Goal: Transaction & Acquisition: Purchase product/service

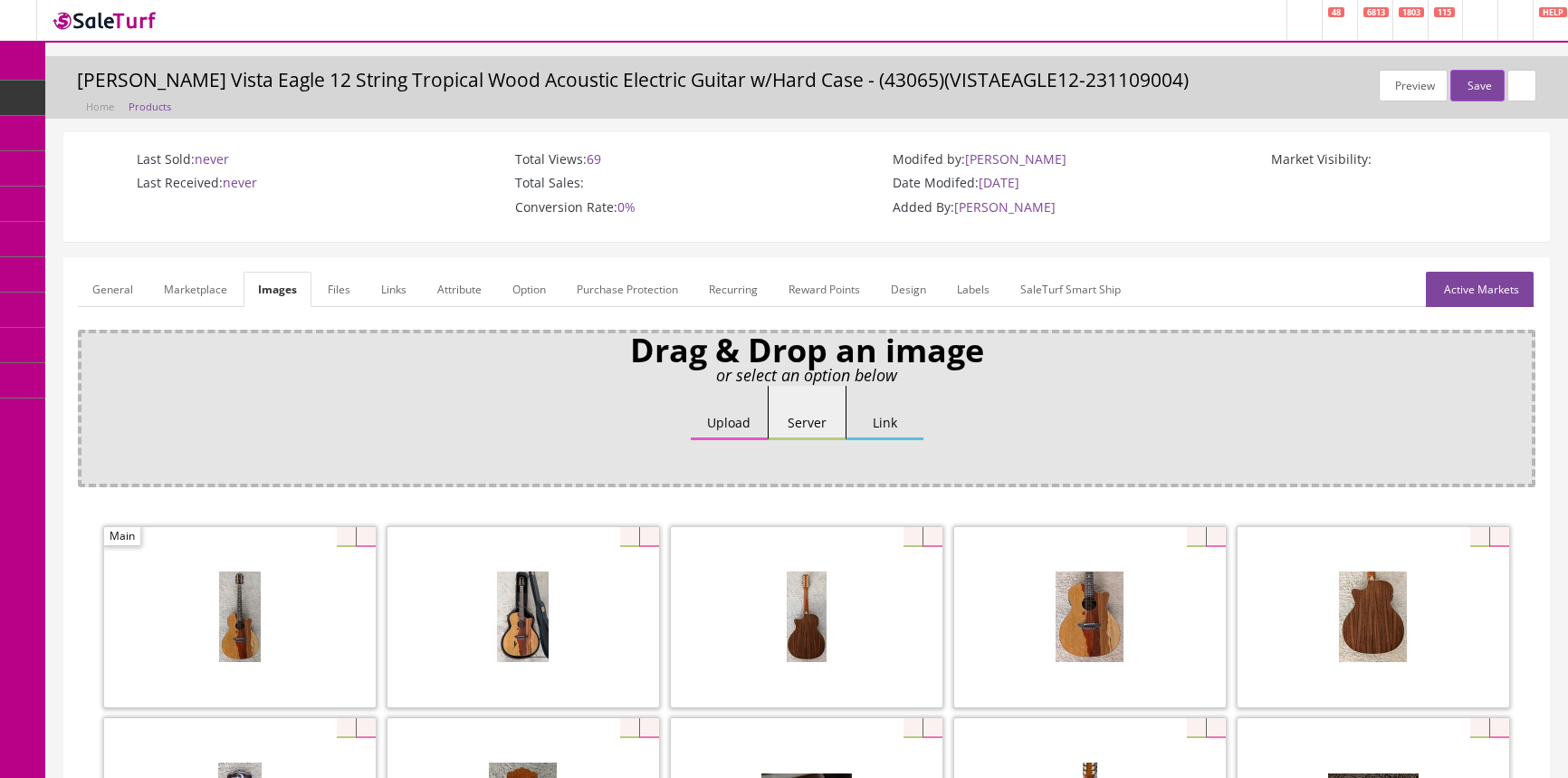
scroll to position [164, 0]
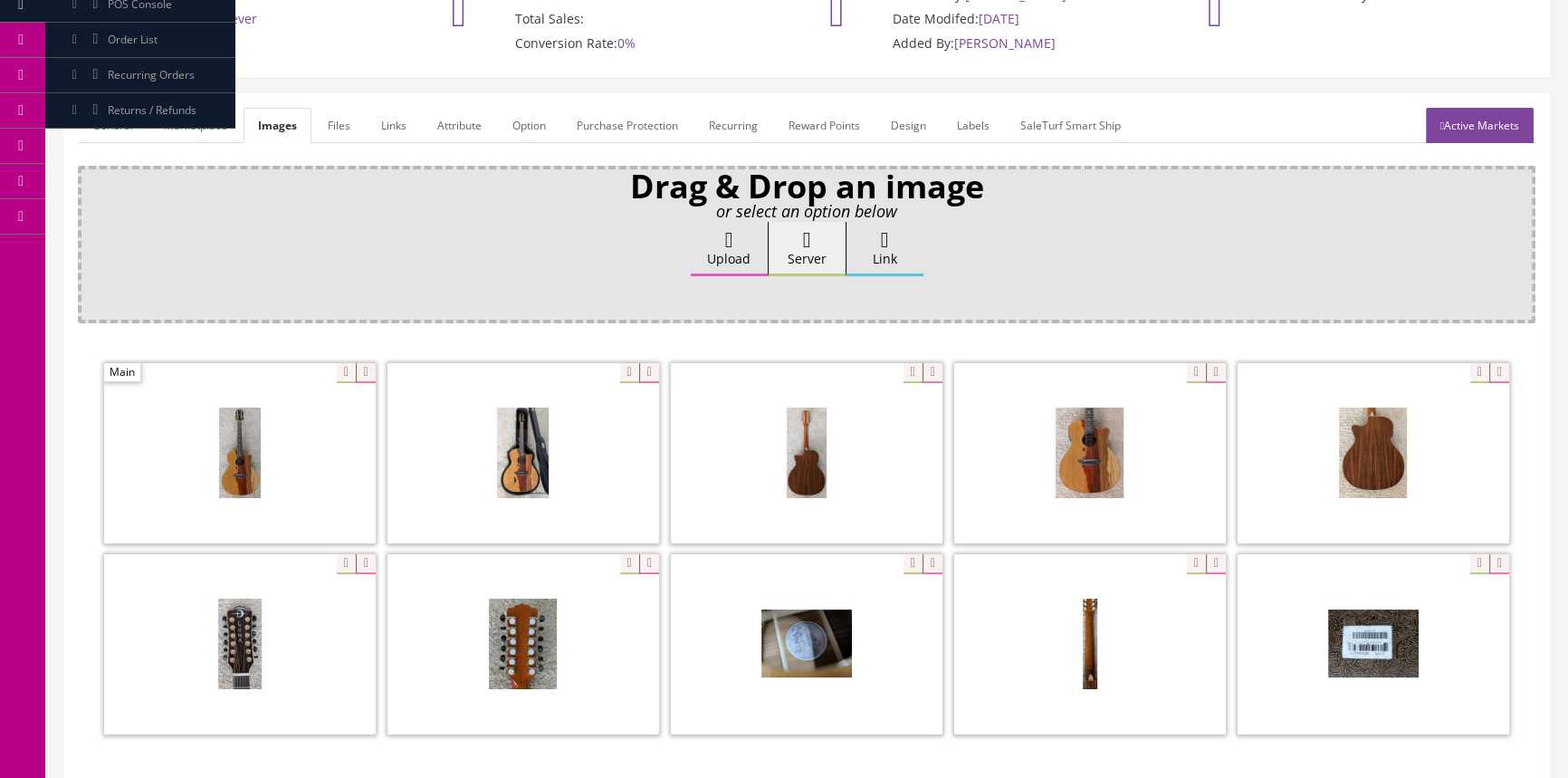
click at [1156, 228] on div "Upload Server Link Ok" at bounding box center [806, 266] width 1432 height 89
click at [1152, 223] on div "Upload Server Link Ok" at bounding box center [806, 266] width 1432 height 89
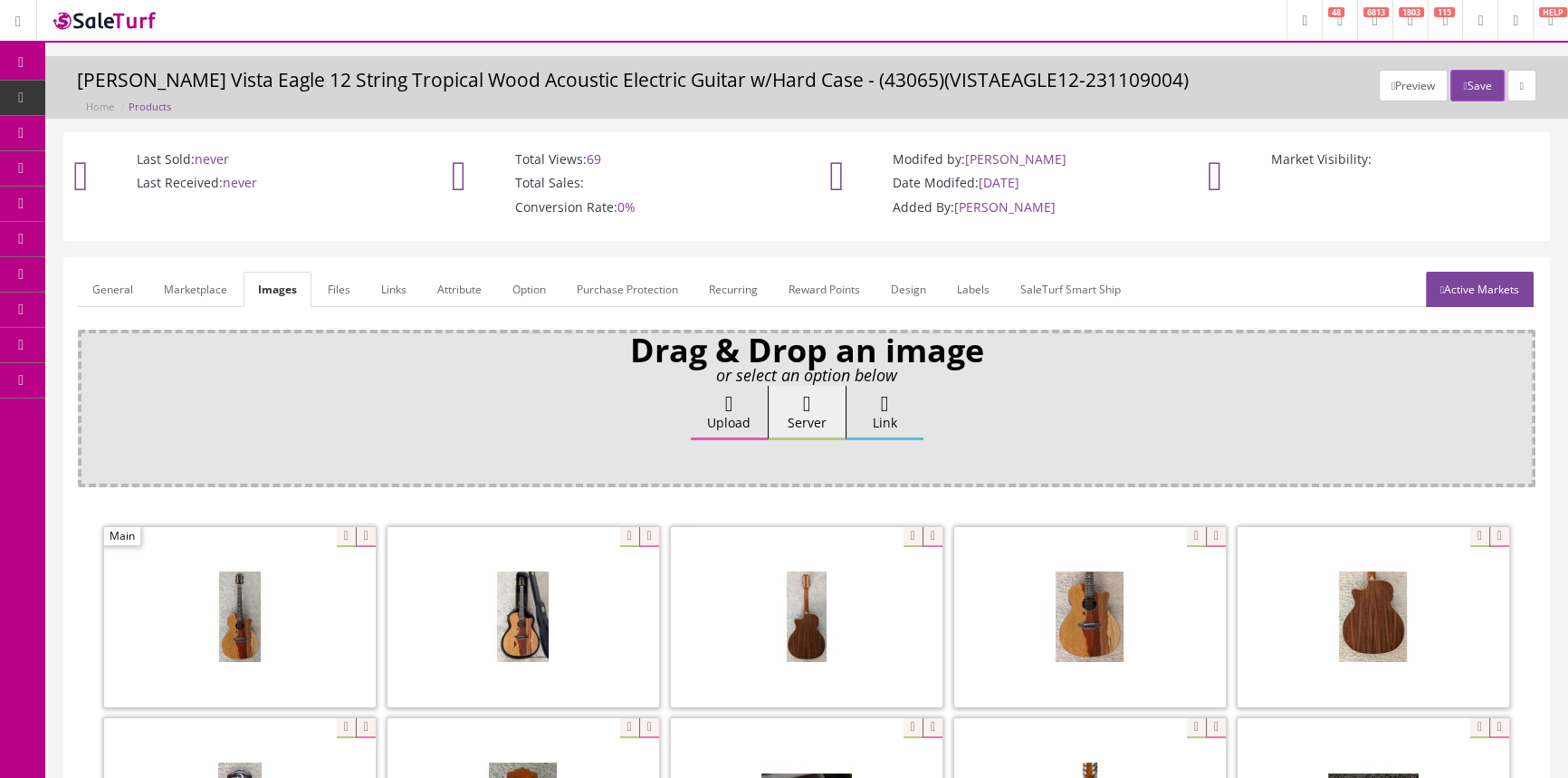
click at [128, 165] on span "POS Console" at bounding box center [140, 168] width 64 height 15
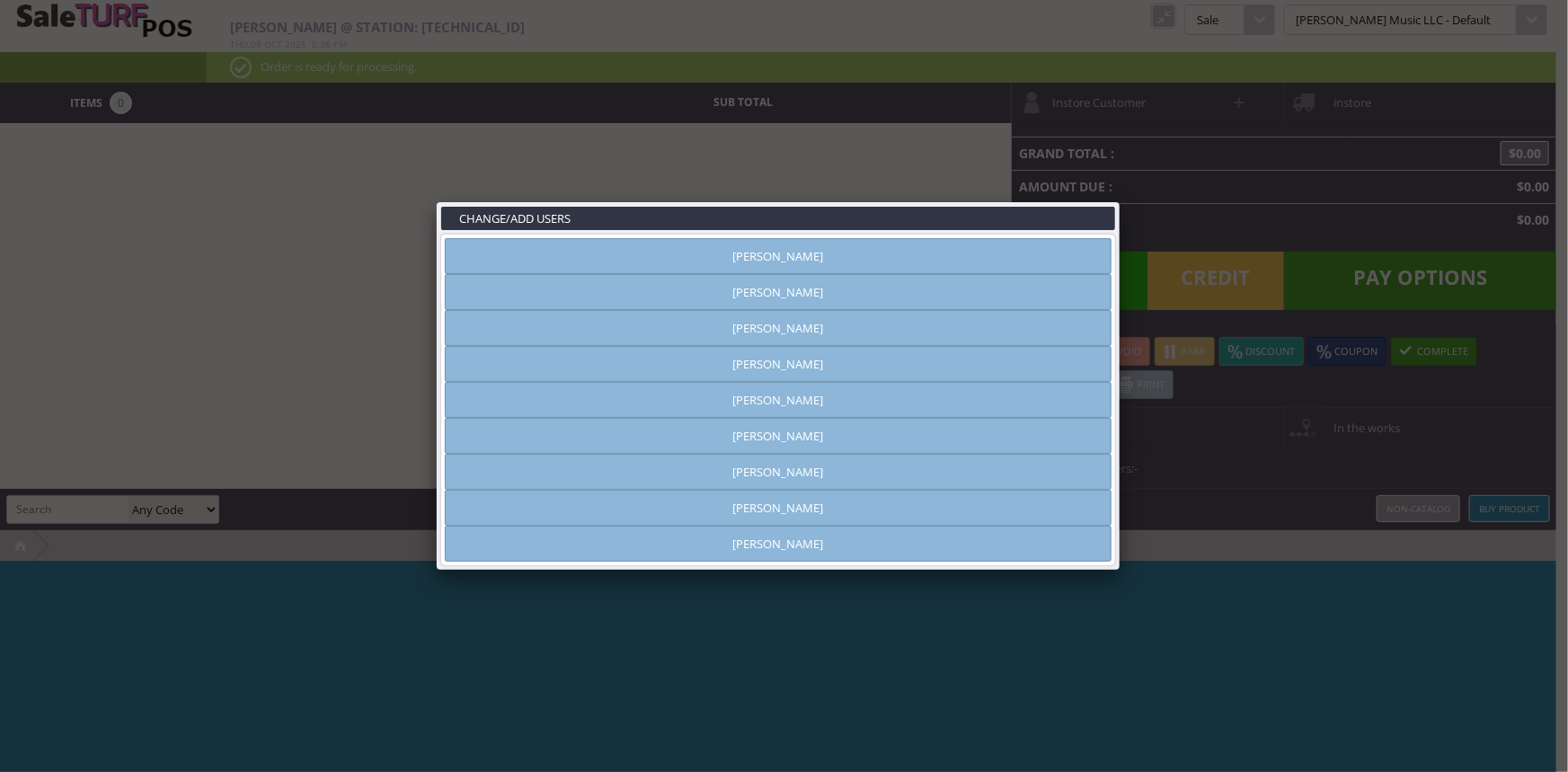
type input "amber helgren"
click at [1124, 197] on link at bounding box center [1120, 201] width 33 height 33
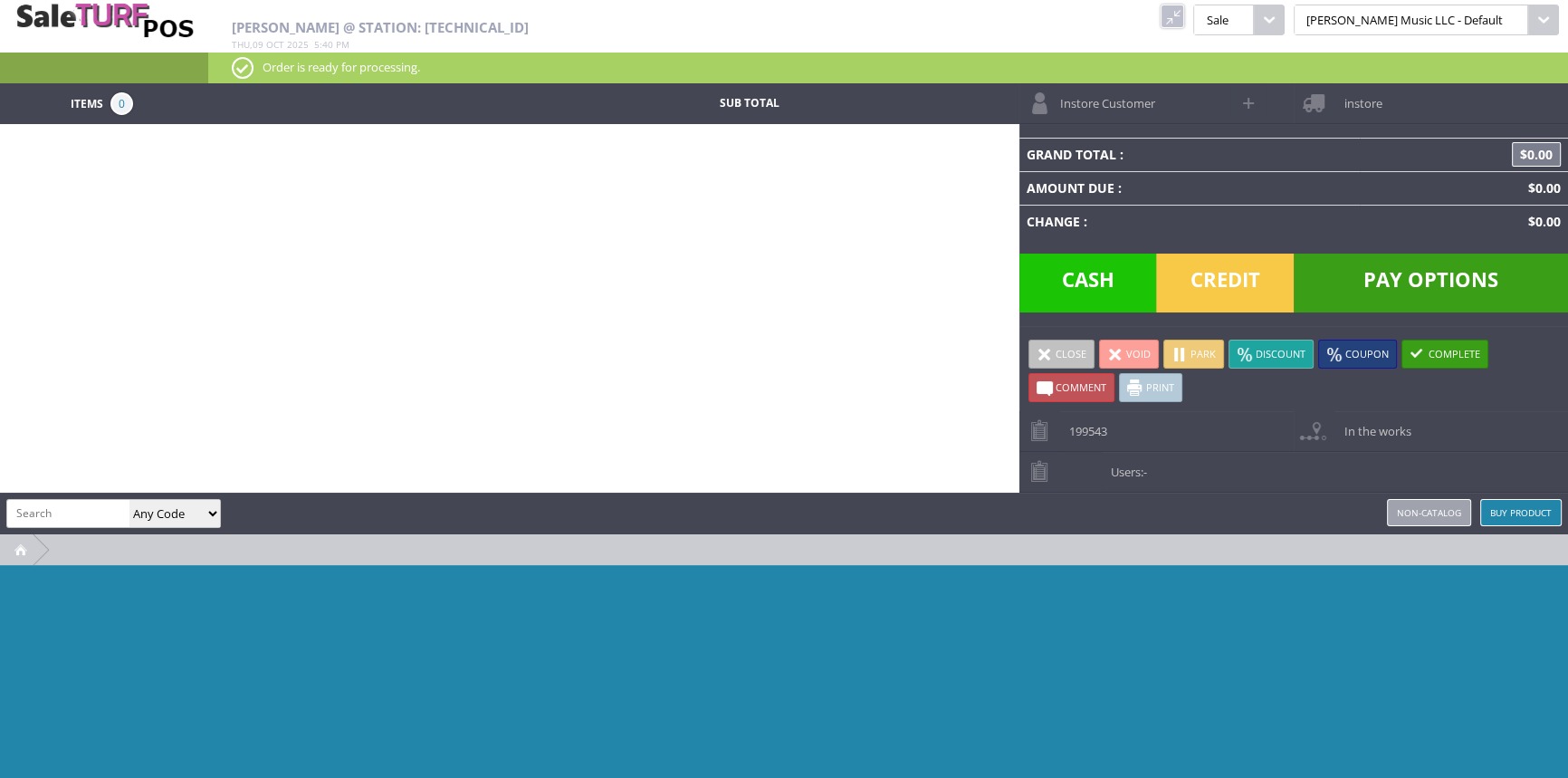
click at [409, 366] on div "Items 0 Sub Total Instore Customer instore Grand Total : $0.00 Amount Due : $0.…" at bounding box center [784, 460] width 1568 height 753
click at [1184, 23] on link at bounding box center [1172, 16] width 24 height 24
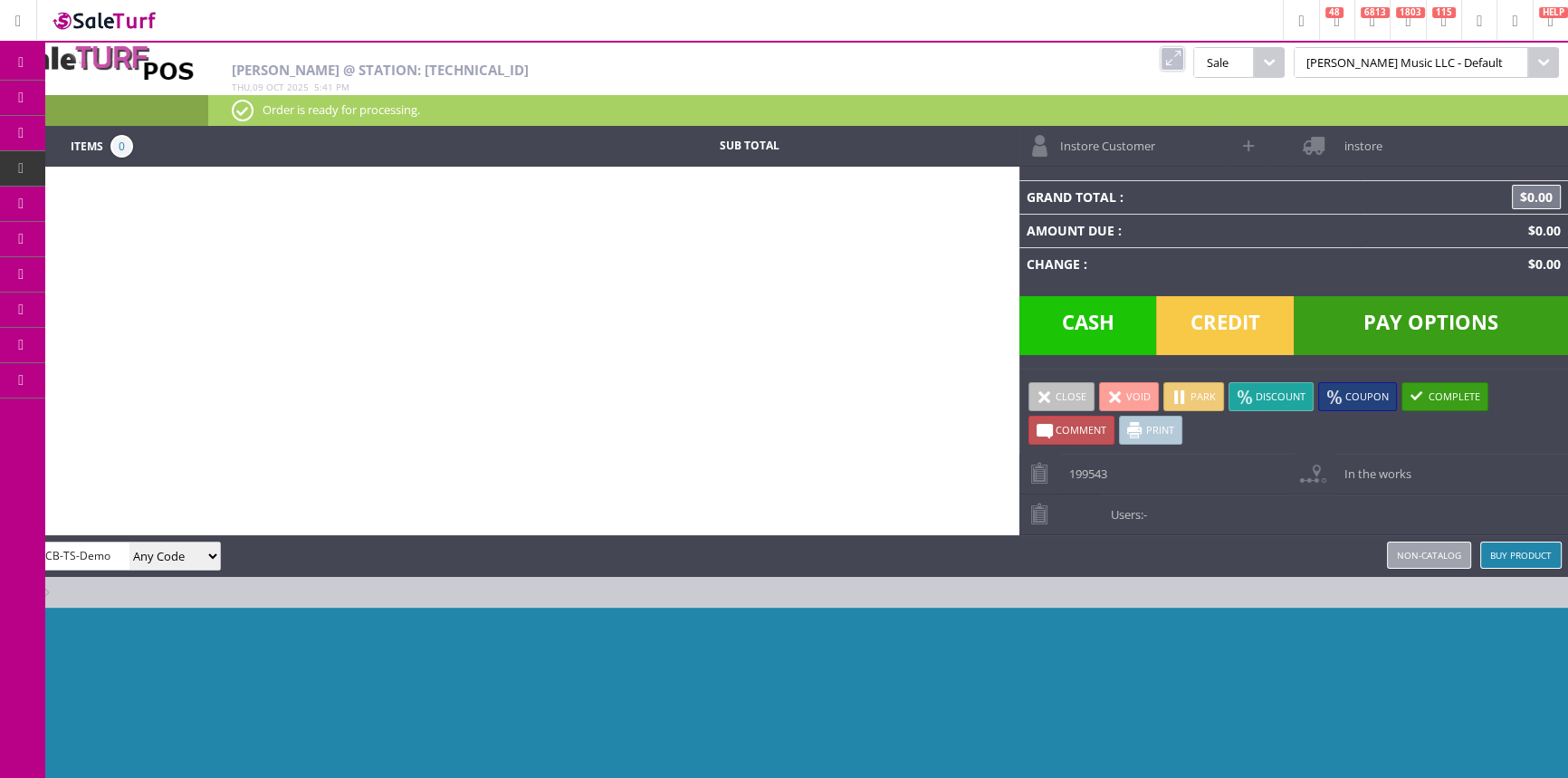
click at [81, 543] on input "RPS-7CB-TS-Demo" at bounding box center [68, 555] width 122 height 26
paste input "search"
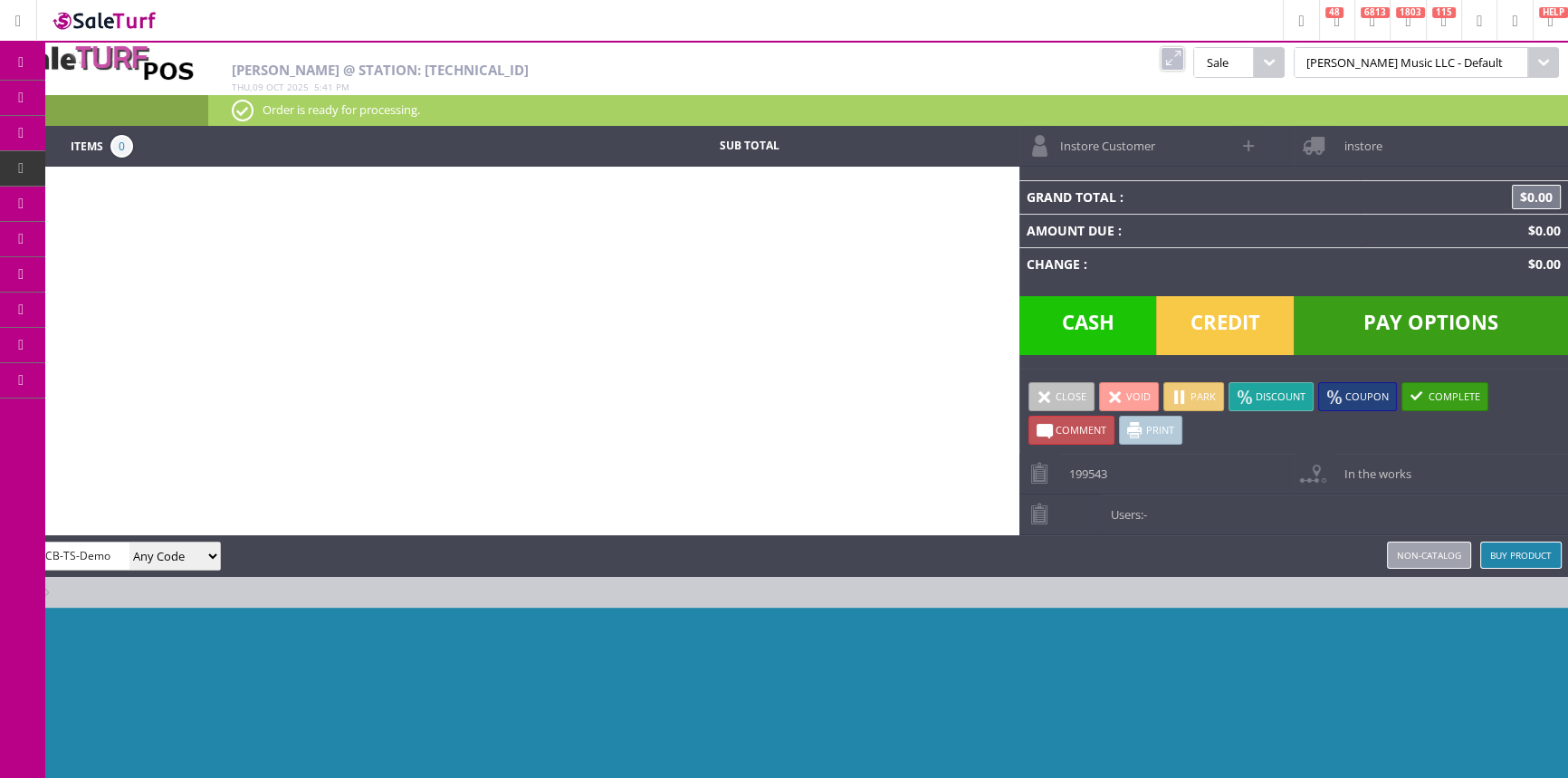
scroll to position [0, 3]
type input "RPS-7CB-TS-Demo"
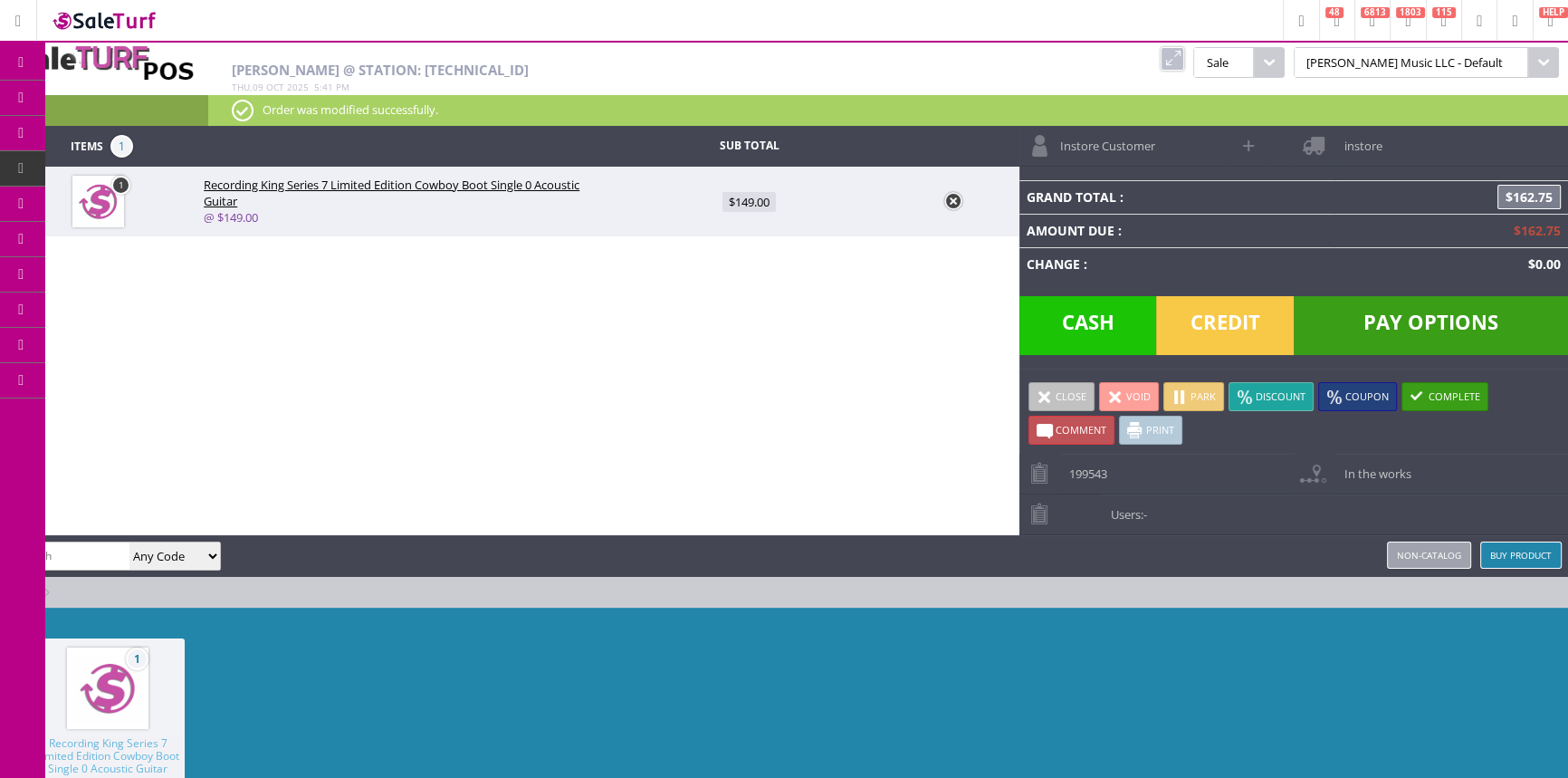
click at [684, 397] on div "Items 1 Sub Total 1 Recording King Series 7 Limited Edition Cowboy Boot Single …" at bounding box center [784, 502] width 1568 height 753
drag, startPoint x: 1226, startPoint y: 59, endPoint x: 1212, endPoint y: 59, distance: 14.0
click at [1184, 59] on link at bounding box center [1172, 59] width 24 height 24
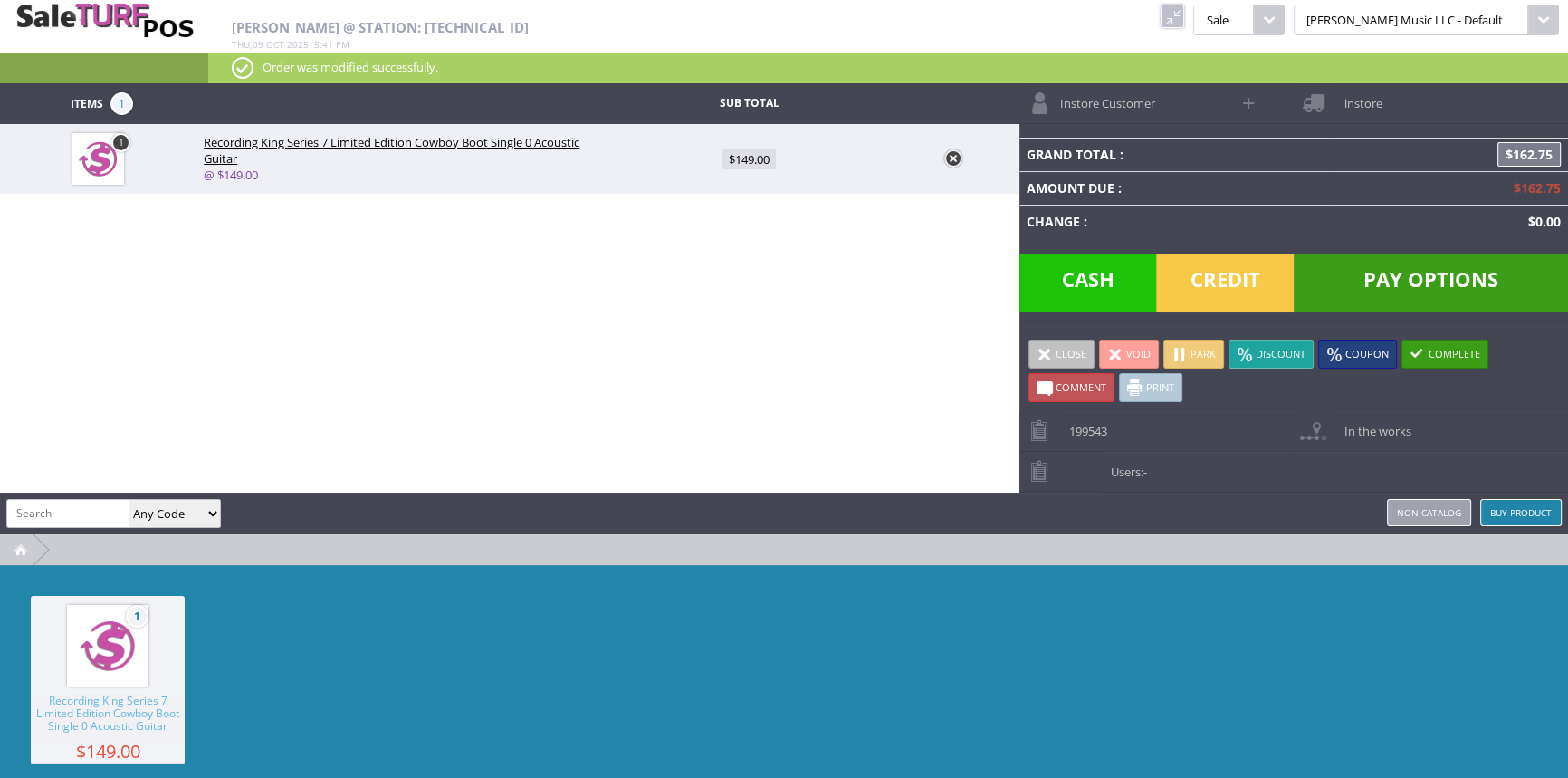
click at [27, 518] on input "search" at bounding box center [68, 513] width 122 height 26
type input "sn-6x"
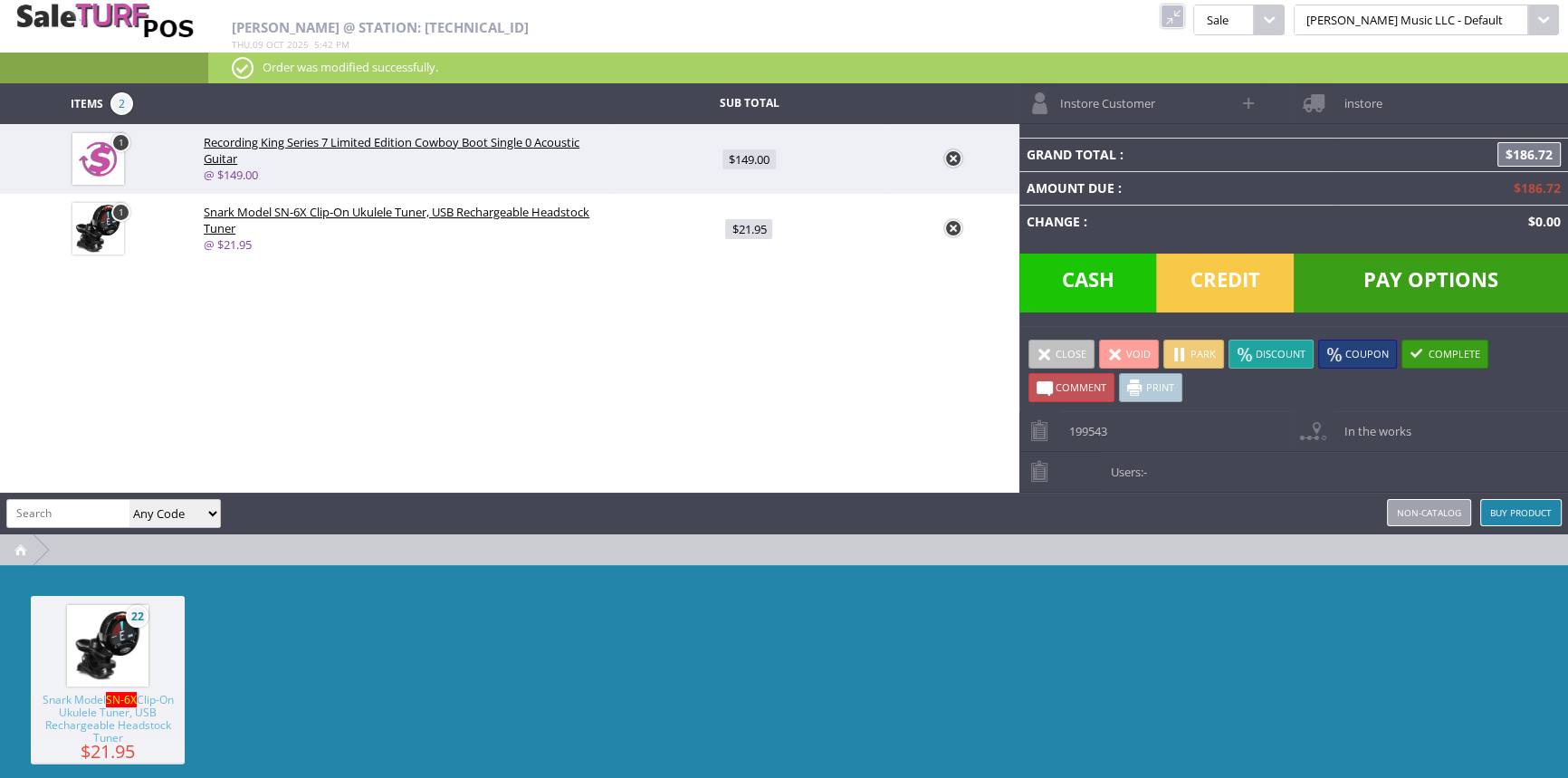
click at [742, 226] on span "$21.95" at bounding box center [749, 228] width 47 height 20
type input "21.95"
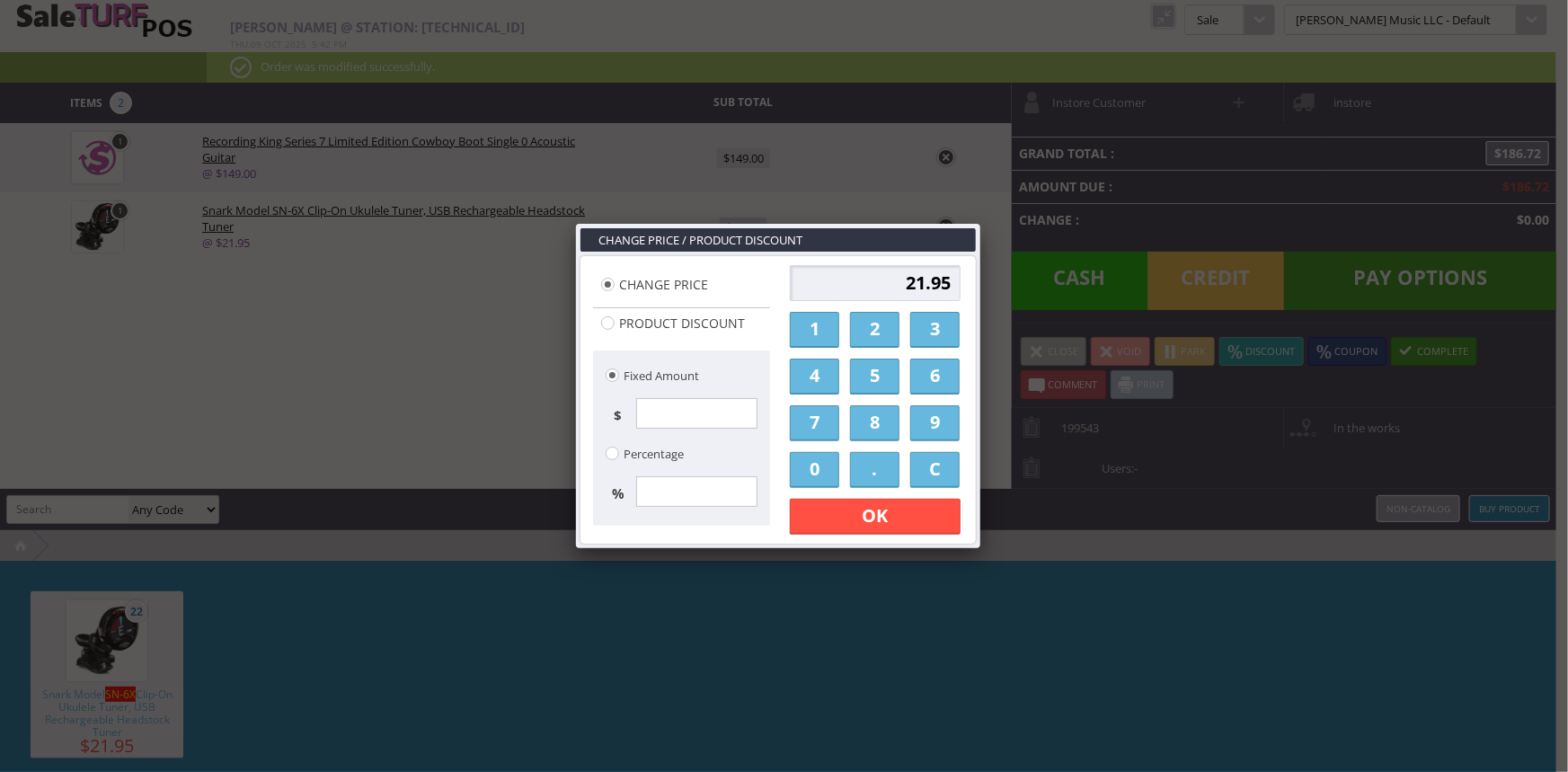
click at [893, 295] on input "21.95" at bounding box center [875, 283] width 171 height 36
type input "19.95"
click at [898, 524] on link "OK" at bounding box center [875, 516] width 171 height 36
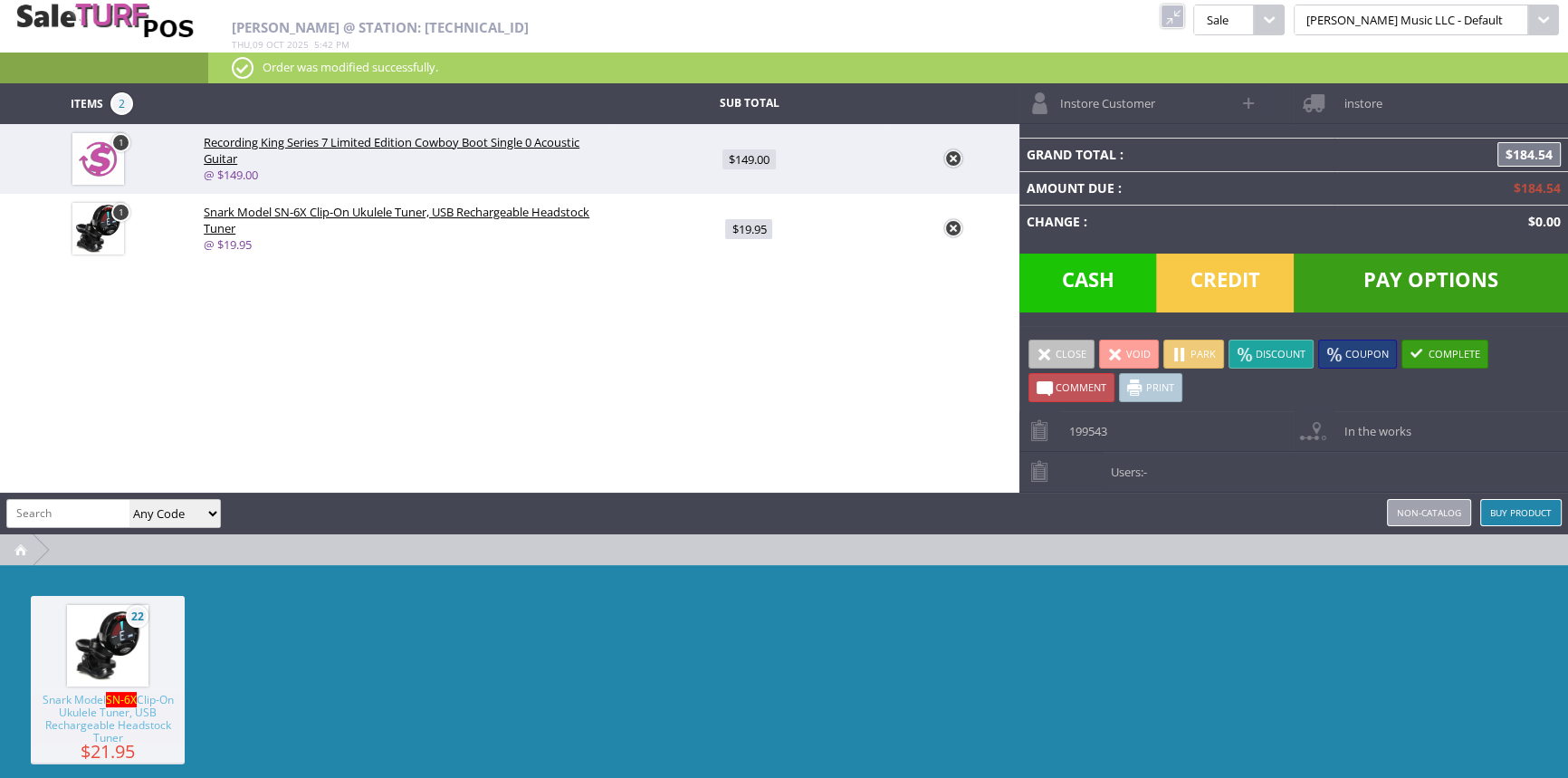
click at [63, 518] on input "search" at bounding box center [68, 513] width 122 height 26
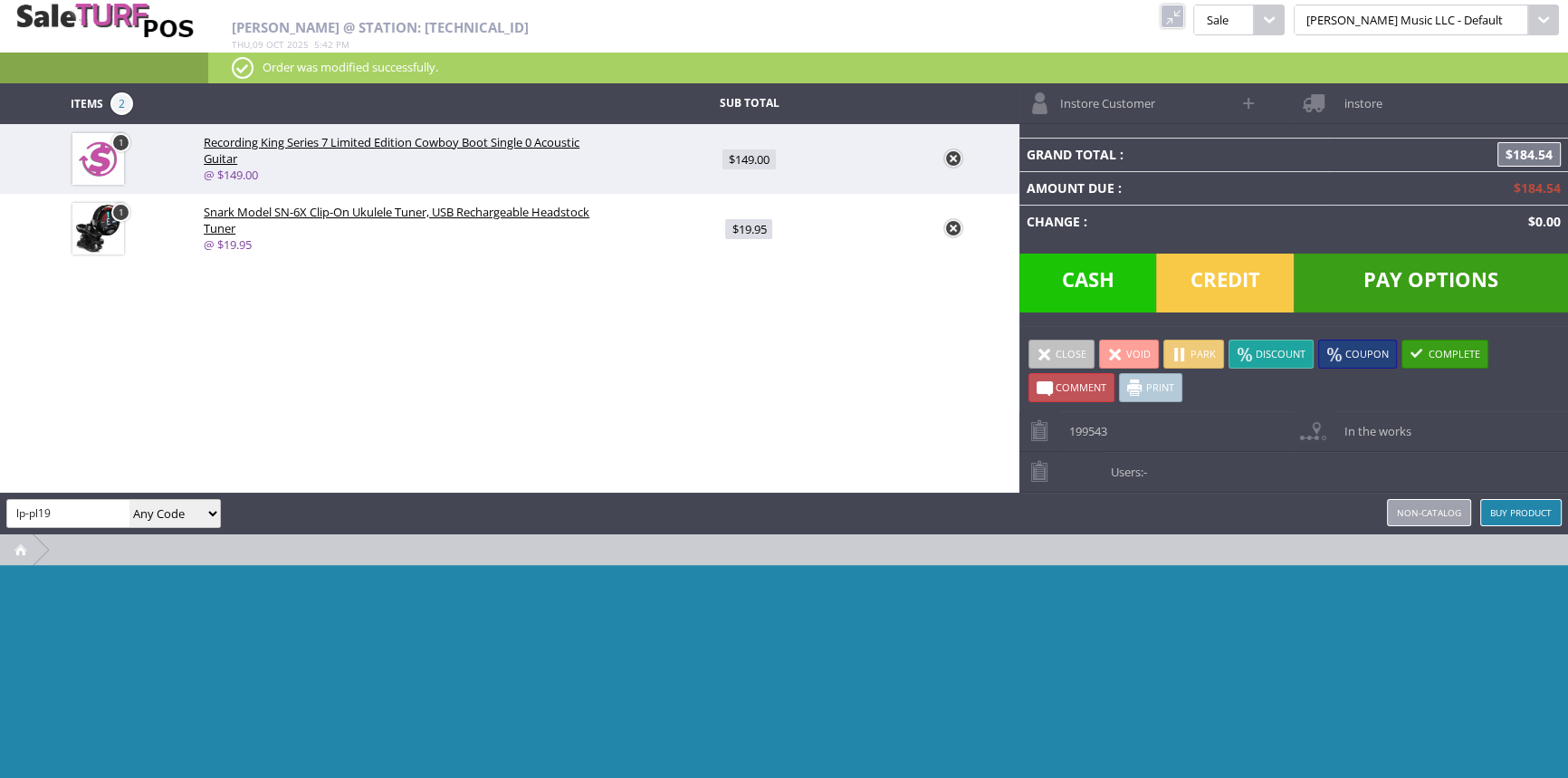
click at [98, 510] on input "lp-pl19" at bounding box center [68, 513] width 122 height 26
paste input "Non-Catalog-"
type input "Non-Catalog-lp-pl19"
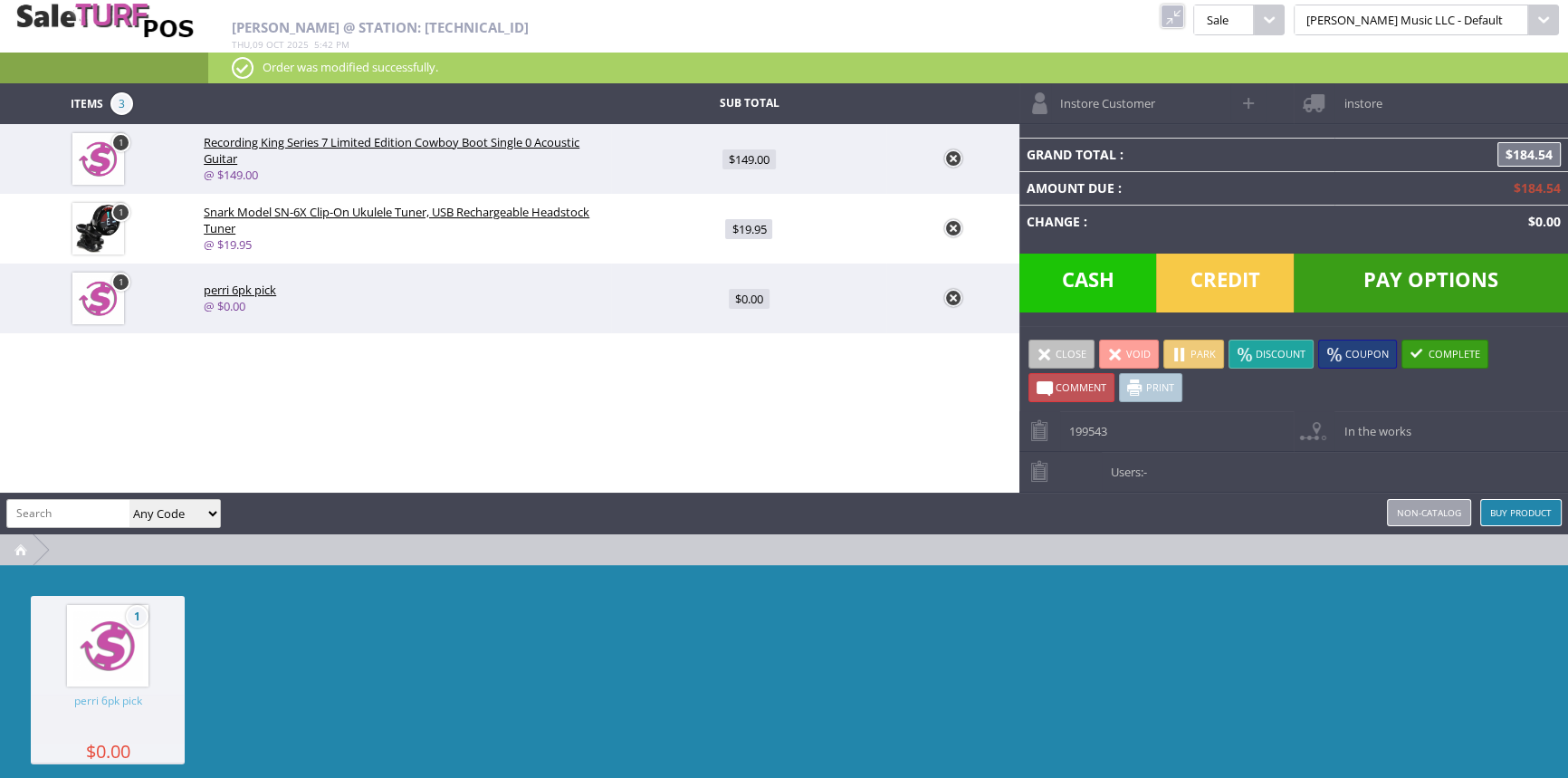
click at [732, 303] on span "$0.00" at bounding box center [749, 298] width 41 height 20
type input "0"
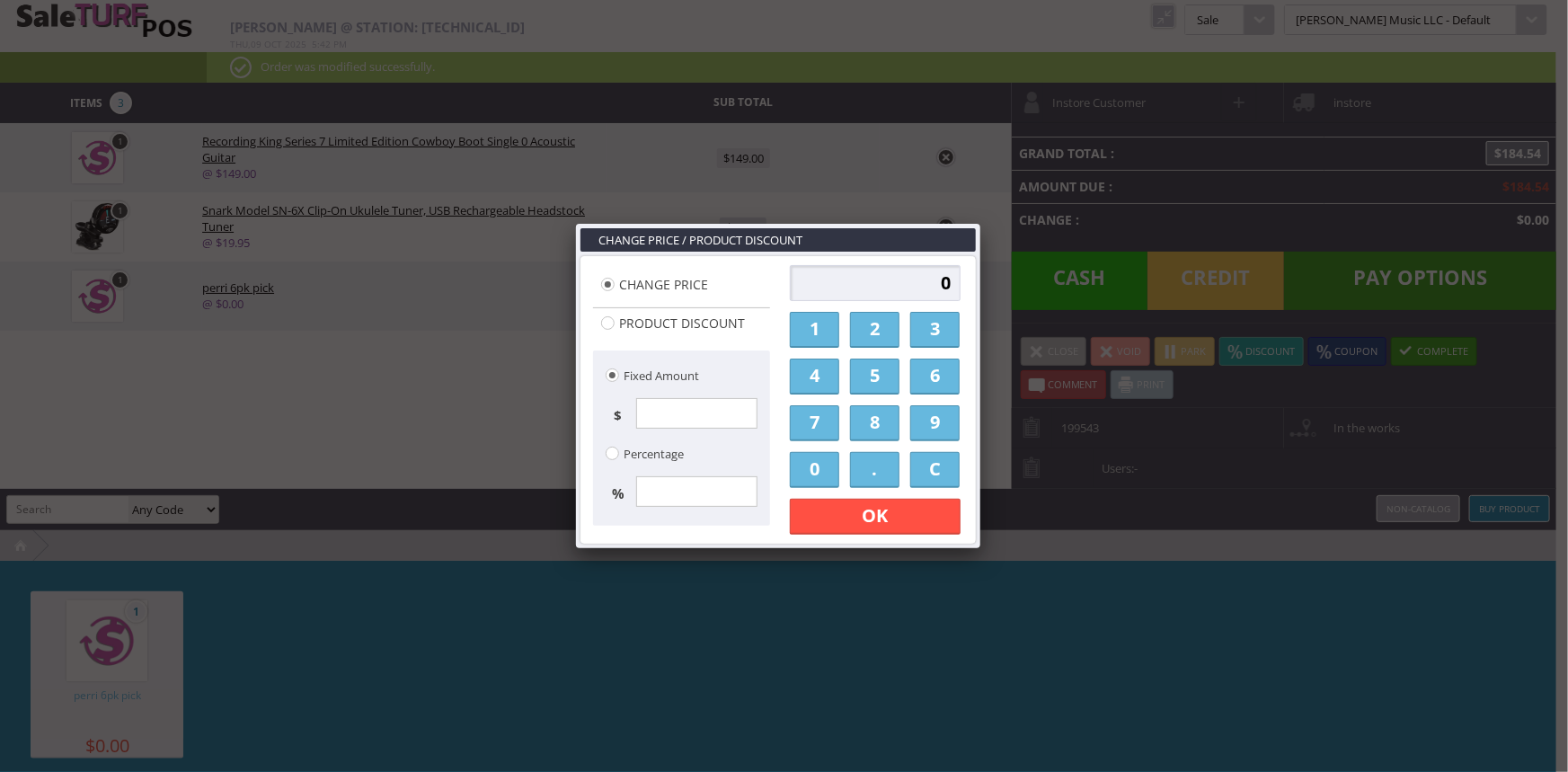
click at [843, 278] on input "0" at bounding box center [875, 283] width 171 height 36
type input "5.95"
click at [913, 511] on link "OK" at bounding box center [875, 516] width 171 height 36
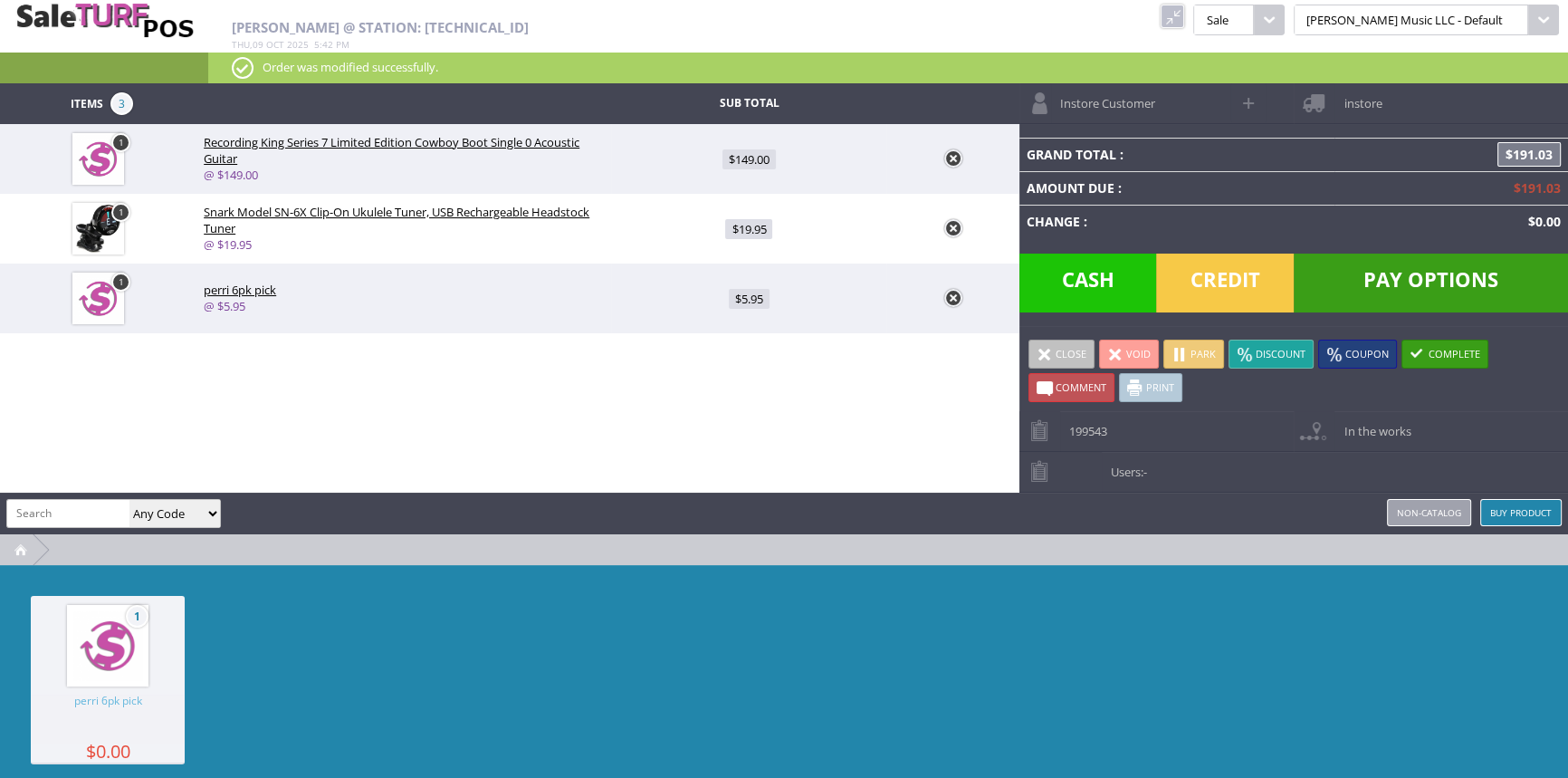
paste input "PS222205"
type input "PS222205"
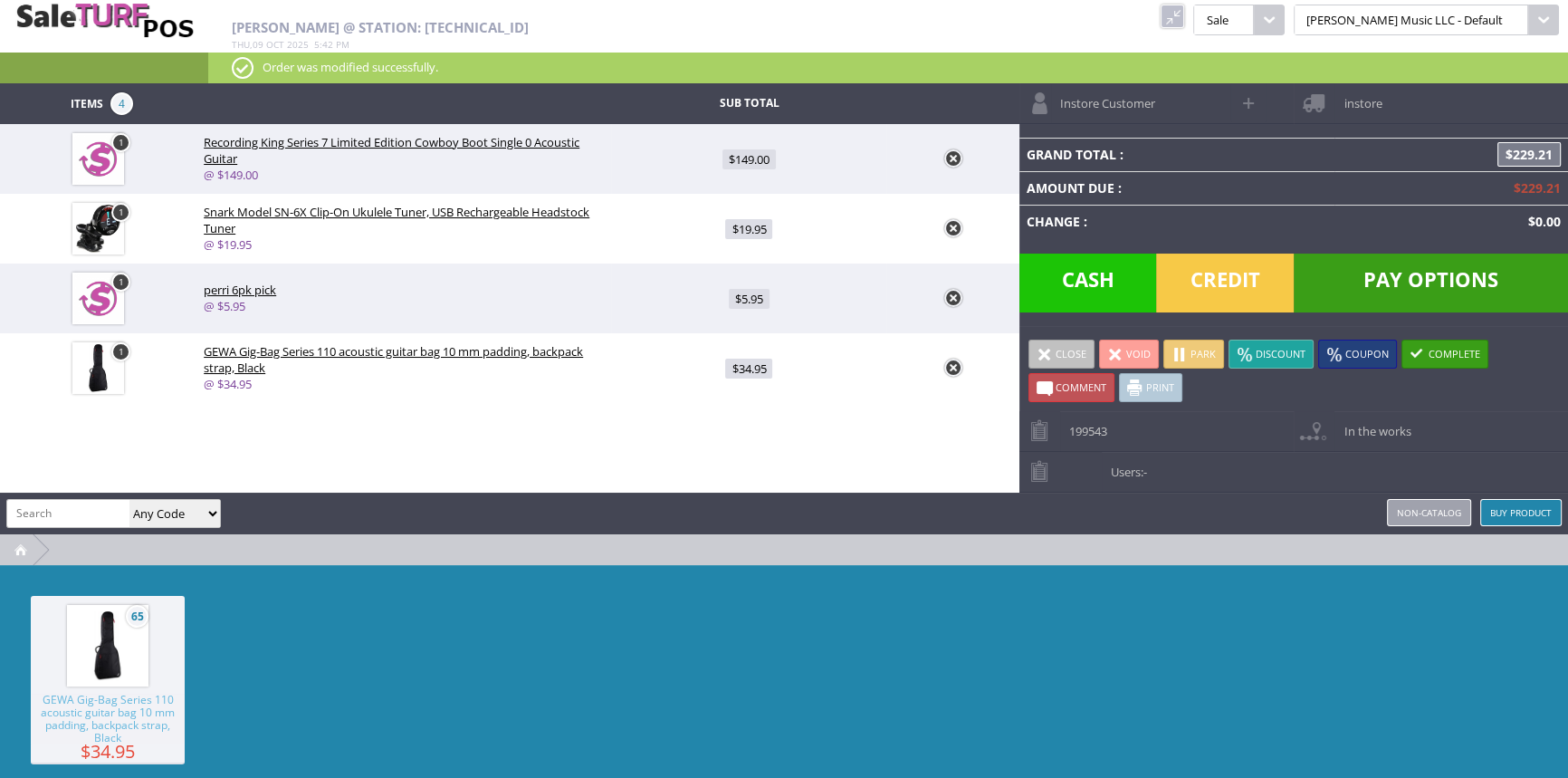
click at [725, 371] on span "$34.95" at bounding box center [749, 368] width 47 height 20
type input "34.95"
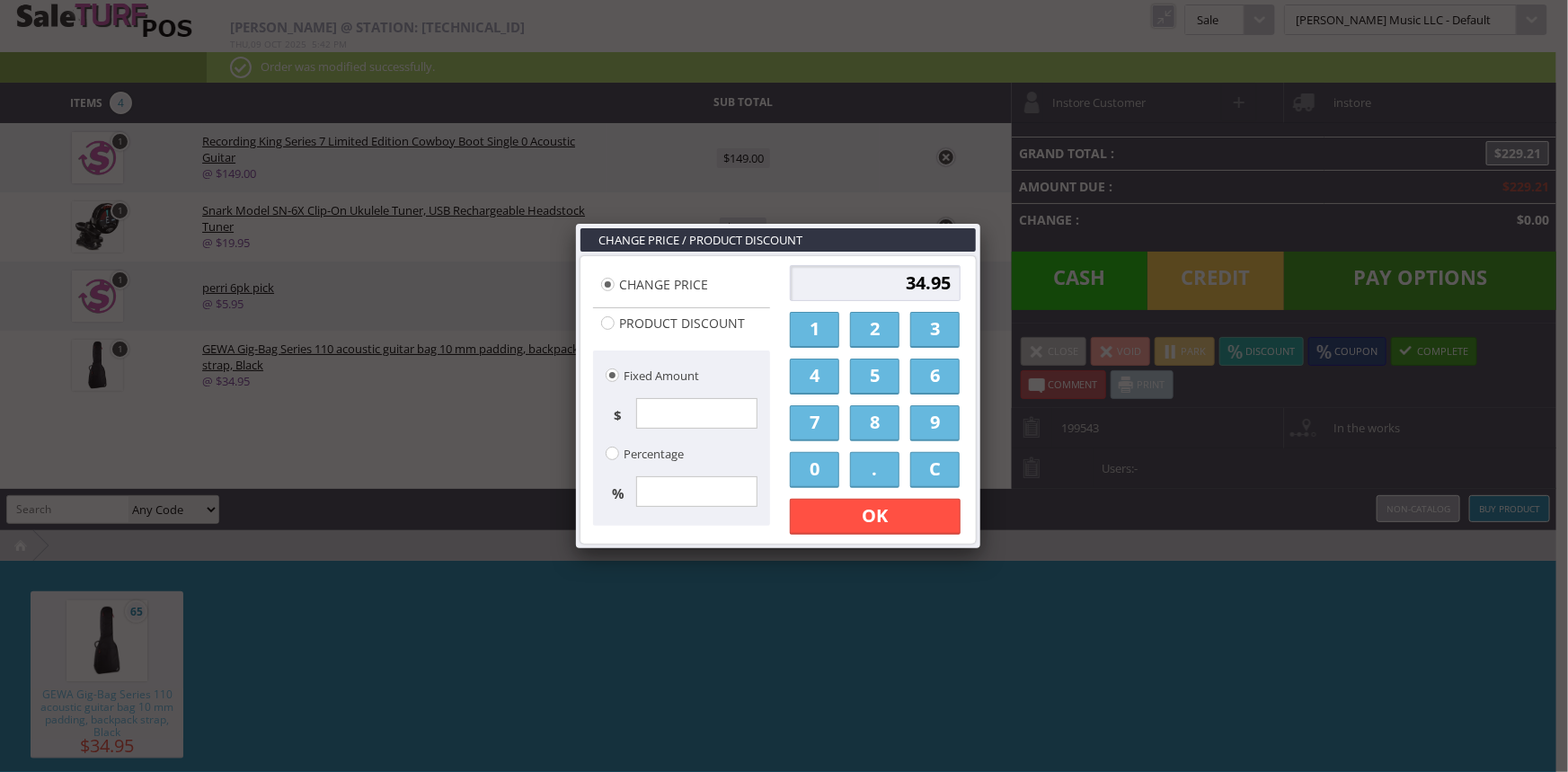
click at [829, 298] on input "34.95" at bounding box center [875, 283] width 171 height 36
type input "24.95"
click at [836, 508] on link "OK" at bounding box center [875, 516] width 171 height 36
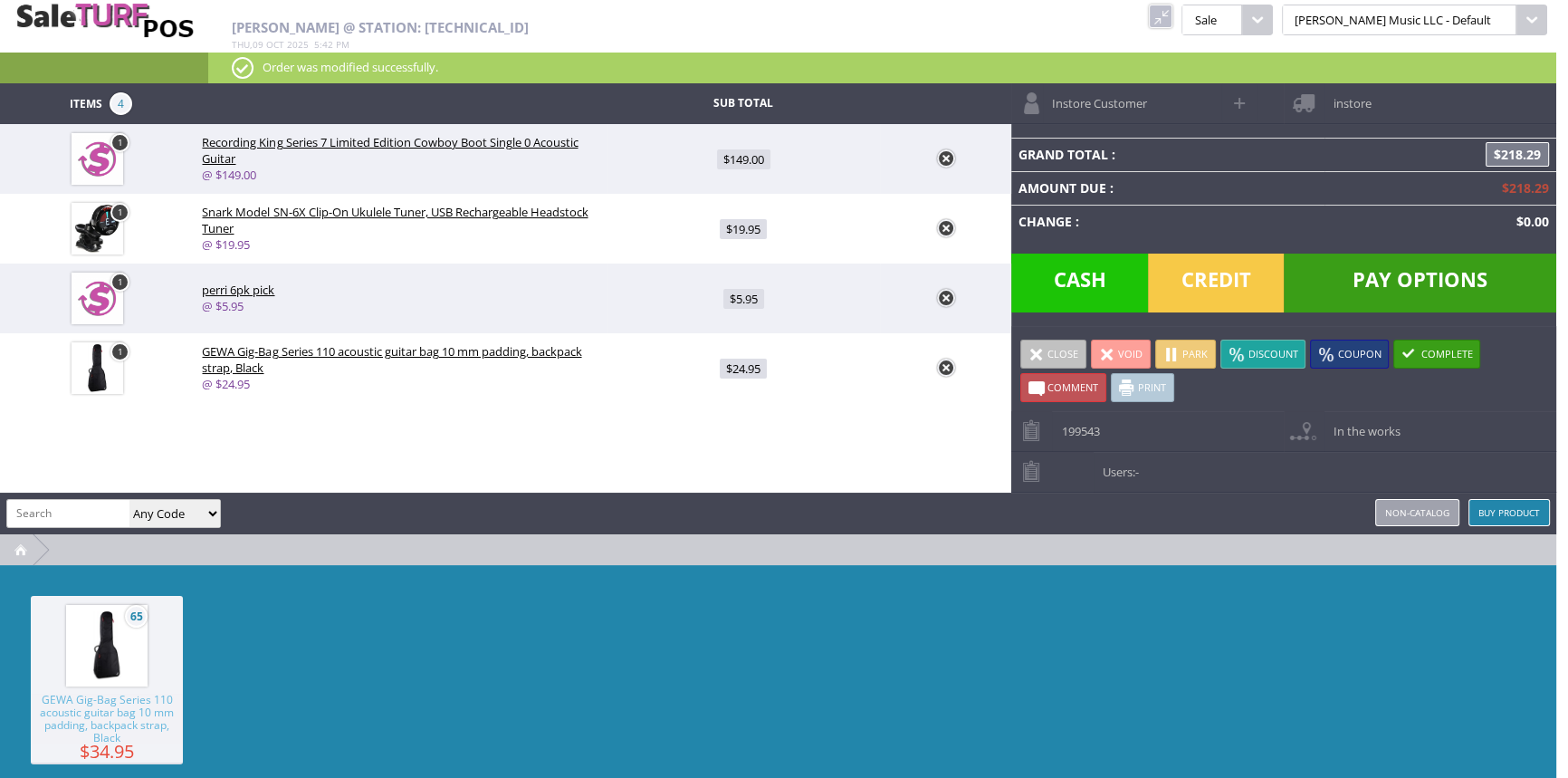
click at [899, 576] on div "65 GEWA Gig-Bag Series 110 acoustic guitar bag 10 mm padding, backpack strap, B…" at bounding box center [778, 701] width 1556 height 272
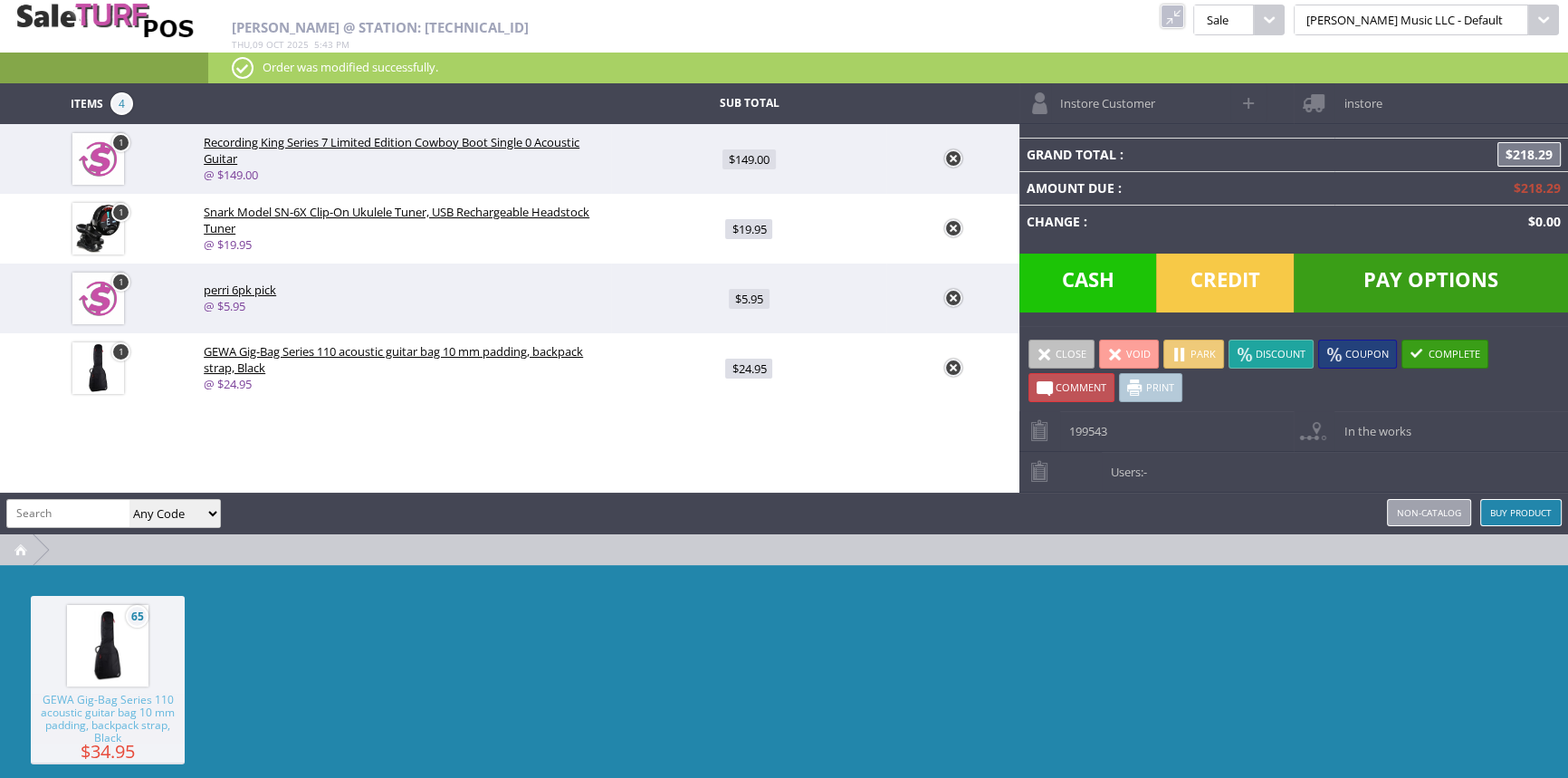
click at [1105, 296] on span "Cash" at bounding box center [1088, 282] width 138 height 59
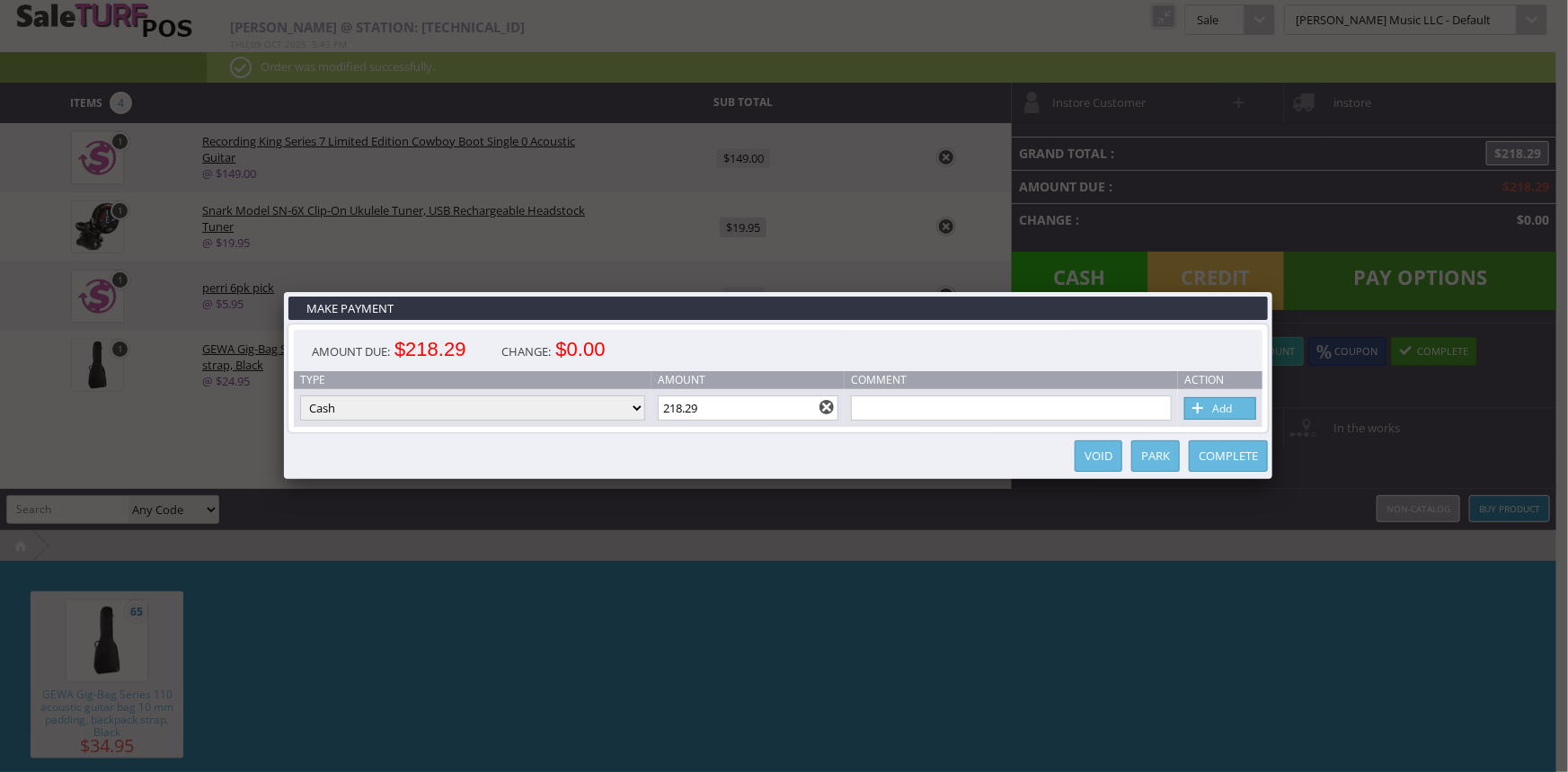
click at [674, 412] on input "218.29" at bounding box center [749, 408] width 182 height 25
click at [674, 411] on input "218.29" at bounding box center [749, 408] width 182 height 25
drag, startPoint x: 1264, startPoint y: 296, endPoint x: 1469, endPoint y: 203, distance: 225.1
click at [1265, 296] on link at bounding box center [1273, 291] width 33 height 33
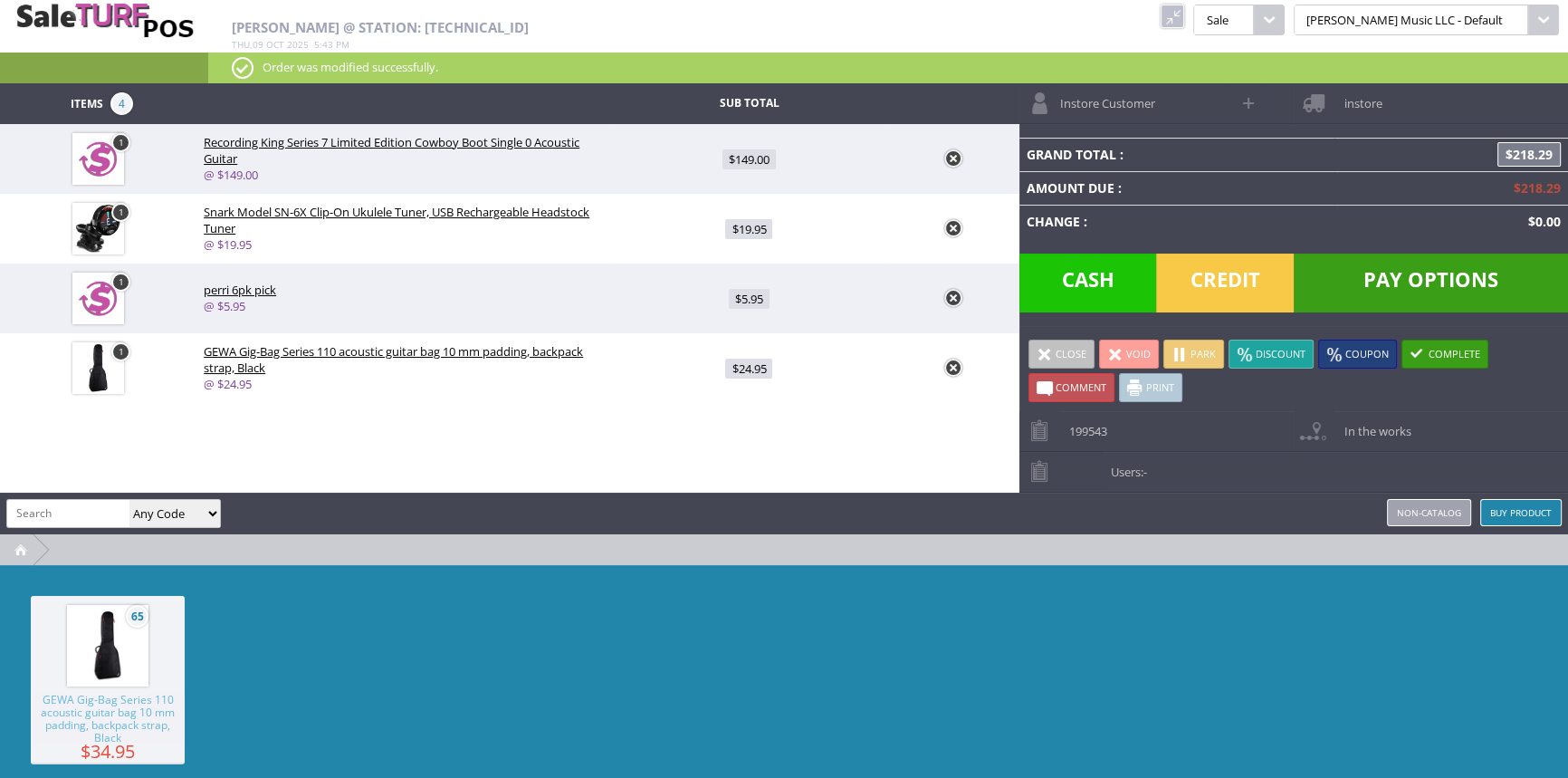
click at [1507, 159] on span "$218.29" at bounding box center [1528, 155] width 63 height 25
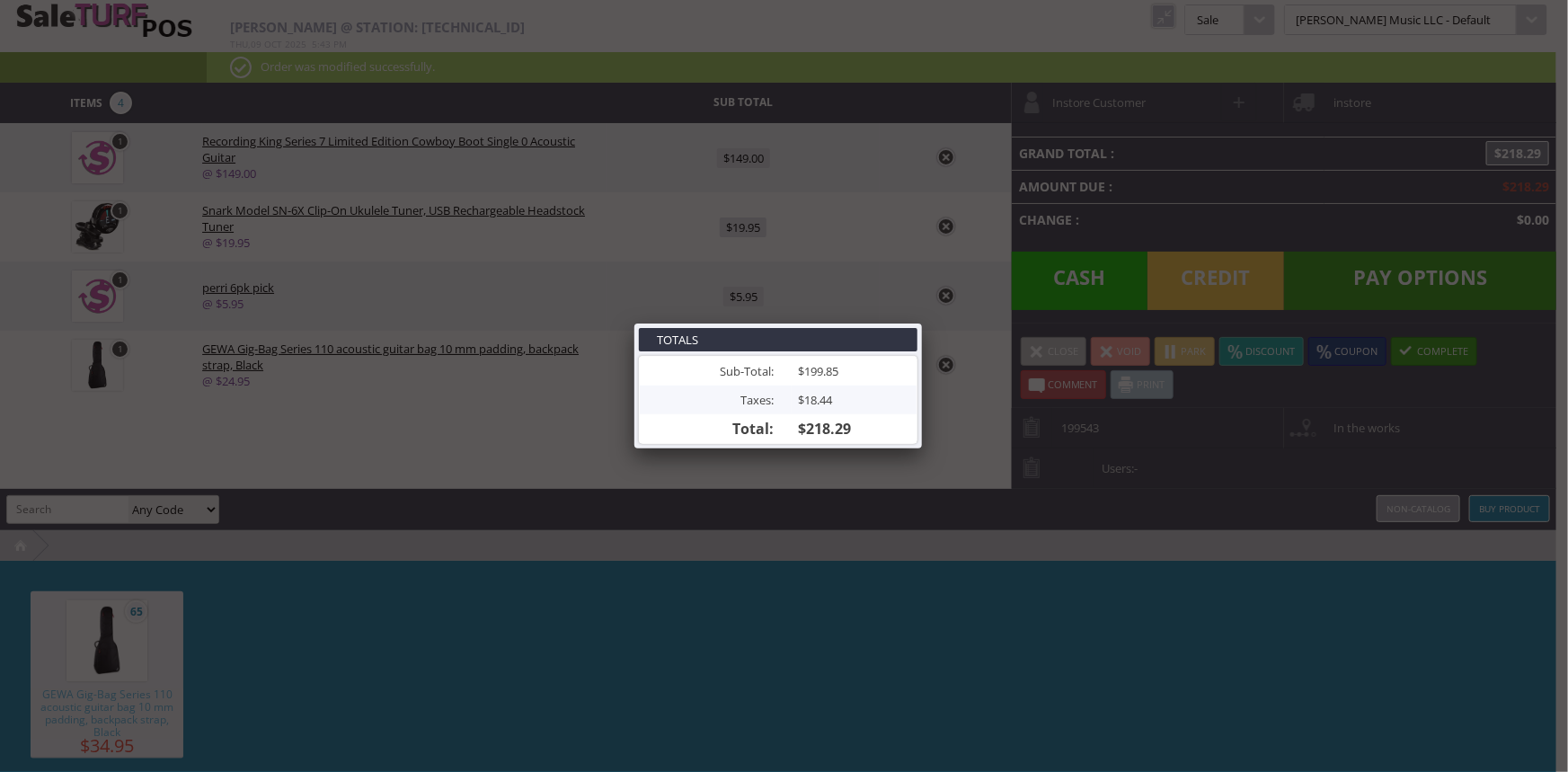
drag, startPoint x: 922, startPoint y: 323, endPoint x: 951, endPoint y: 314, distance: 30.4
click at [922, 323] on link at bounding box center [922, 323] width 33 height 33
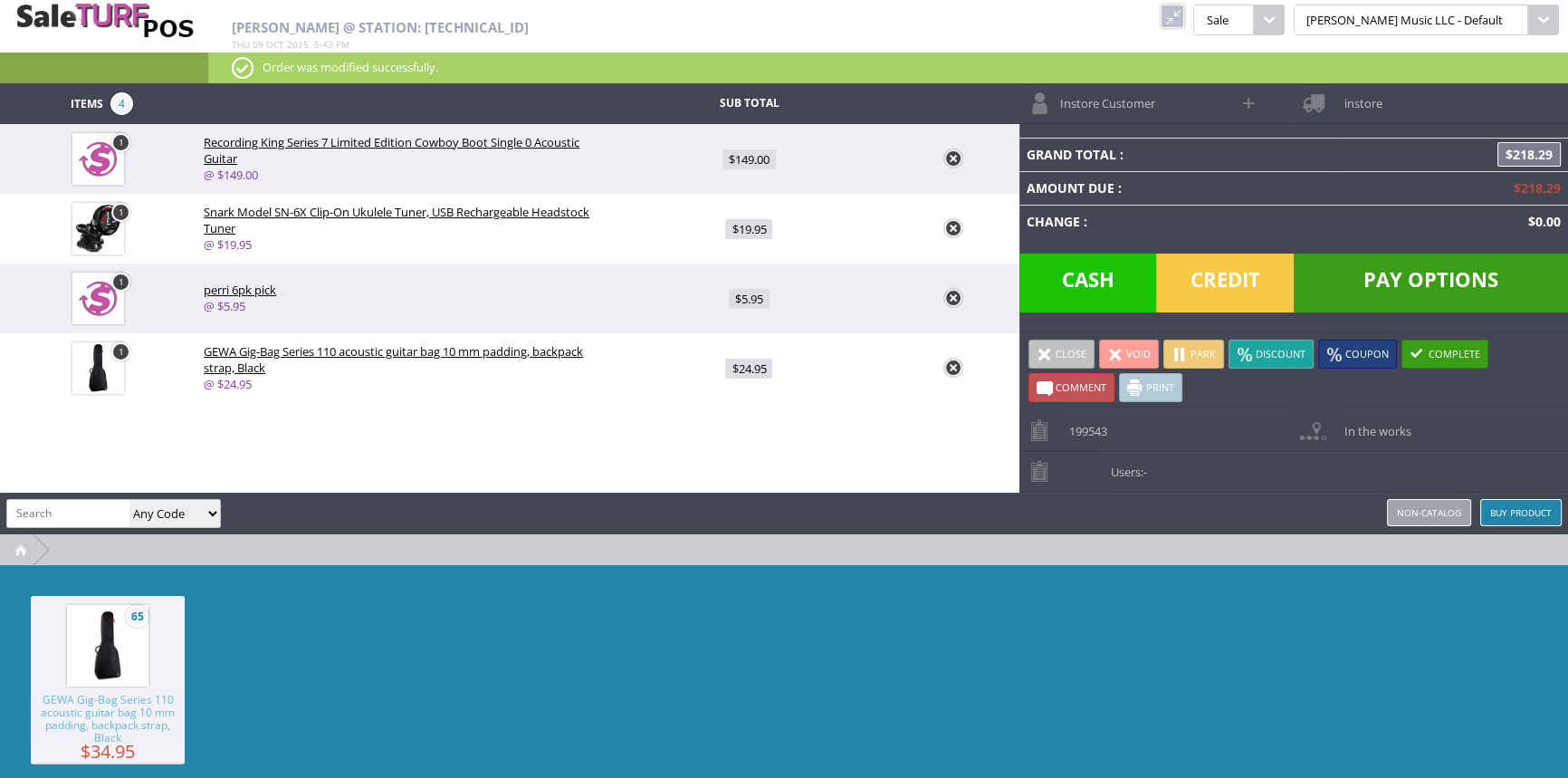
click at [1147, 391] on link "Print" at bounding box center [1150, 387] width 63 height 29
click at [916, 616] on div "65 GEWA Gig-Bag Series 110 acoustic guitar bag 10 mm padding, backpack strap, B…" at bounding box center [784, 701] width 1568 height 272
click at [915, 613] on div "65 GEWA Gig-Bag Series 110 acoustic guitar bag 10 mm padding, backpack strap, B…" at bounding box center [784, 701] width 1568 height 272
click at [918, 613] on div "65 GEWA Gig-Bag Series 110 acoustic guitar bag 10 mm padding, backpack strap, B…" at bounding box center [784, 701] width 1568 height 272
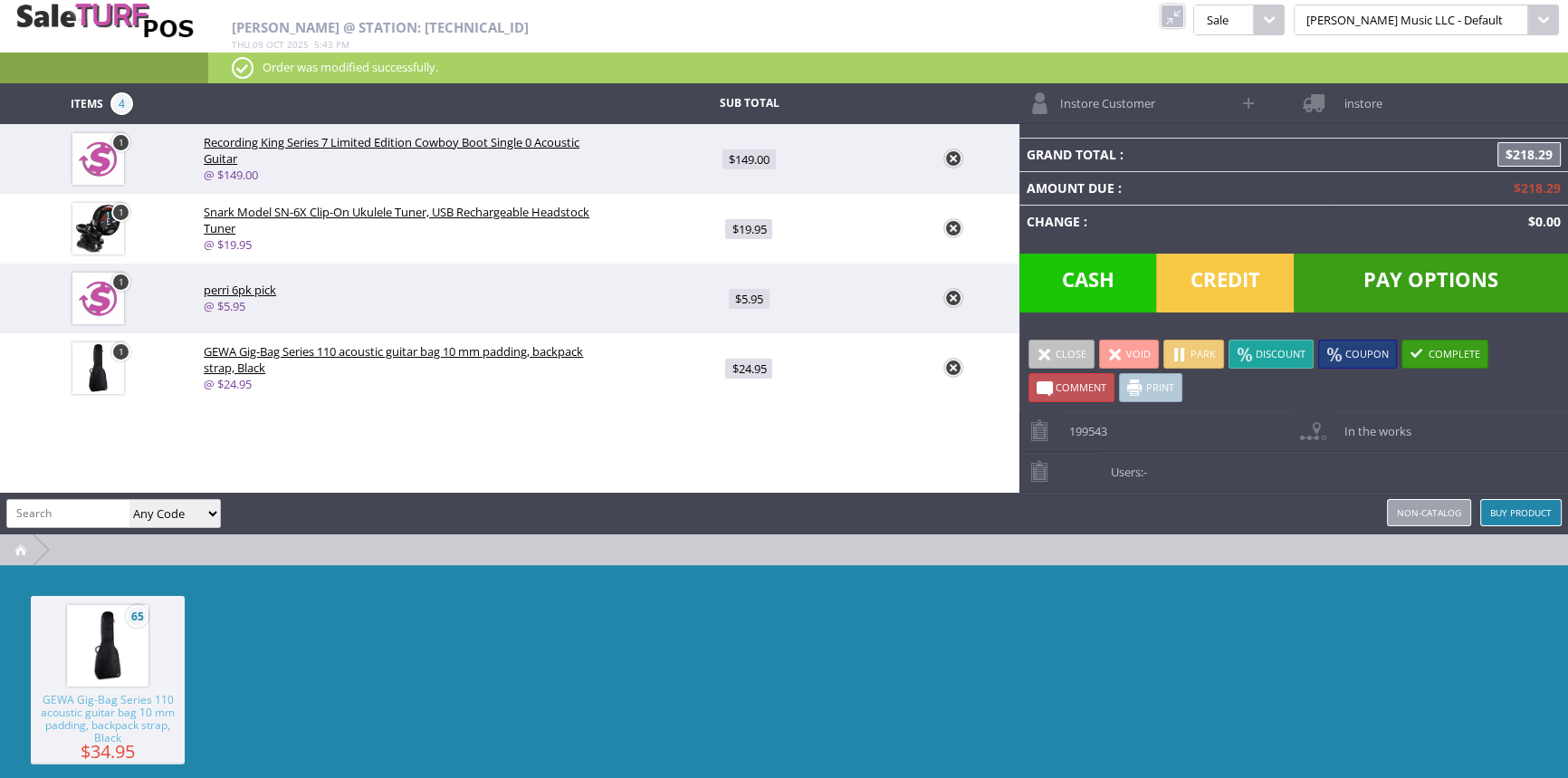
click at [944, 629] on div "65 GEWA Gig-Bag Series 110 acoustic guitar bag 10 mm padding, backpack strap, B…" at bounding box center [784, 701] width 1568 height 272
click at [930, 651] on div "65 GEWA Gig-Bag Series 110 acoustic guitar bag 10 mm padding, backpack strap, B…" at bounding box center [784, 701] width 1568 height 272
click at [867, 606] on div "65 GEWA Gig-Bag Series 110 acoustic guitar bag 10 mm padding, backpack strap, B…" at bounding box center [784, 701] width 1568 height 272
click at [868, 606] on div "65 GEWA Gig-Bag Series 110 acoustic guitar bag 10 mm padding, backpack strap, B…" at bounding box center [784, 701] width 1568 height 272
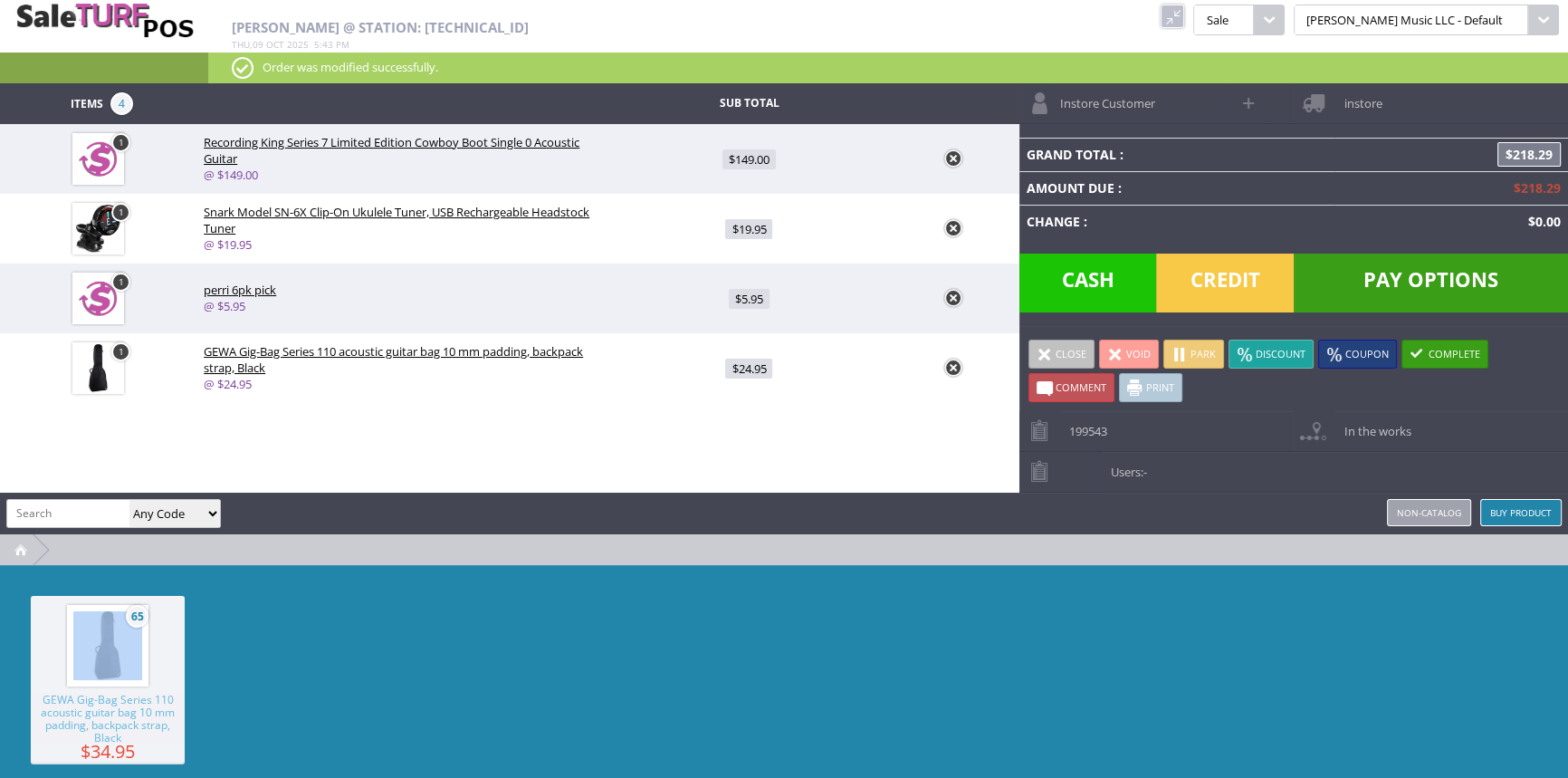
click at [868, 606] on div "65 GEWA Gig-Bag Series 110 acoustic guitar bag 10 mm padding, backpack strap, B…" at bounding box center [784, 701] width 1568 height 272
click at [914, 618] on div "65 GEWA Gig-Bag Series 110 acoustic guitar bag 10 mm padding, backpack strap, B…" at bounding box center [784, 701] width 1568 height 272
click at [869, 495] on div "amber helgren Any Code SKU UPC EAN Name Model Buy Product Non-catalog" at bounding box center [784, 514] width 1568 height 42
click at [1003, 366] on td at bounding box center [953, 368] width 132 height 70
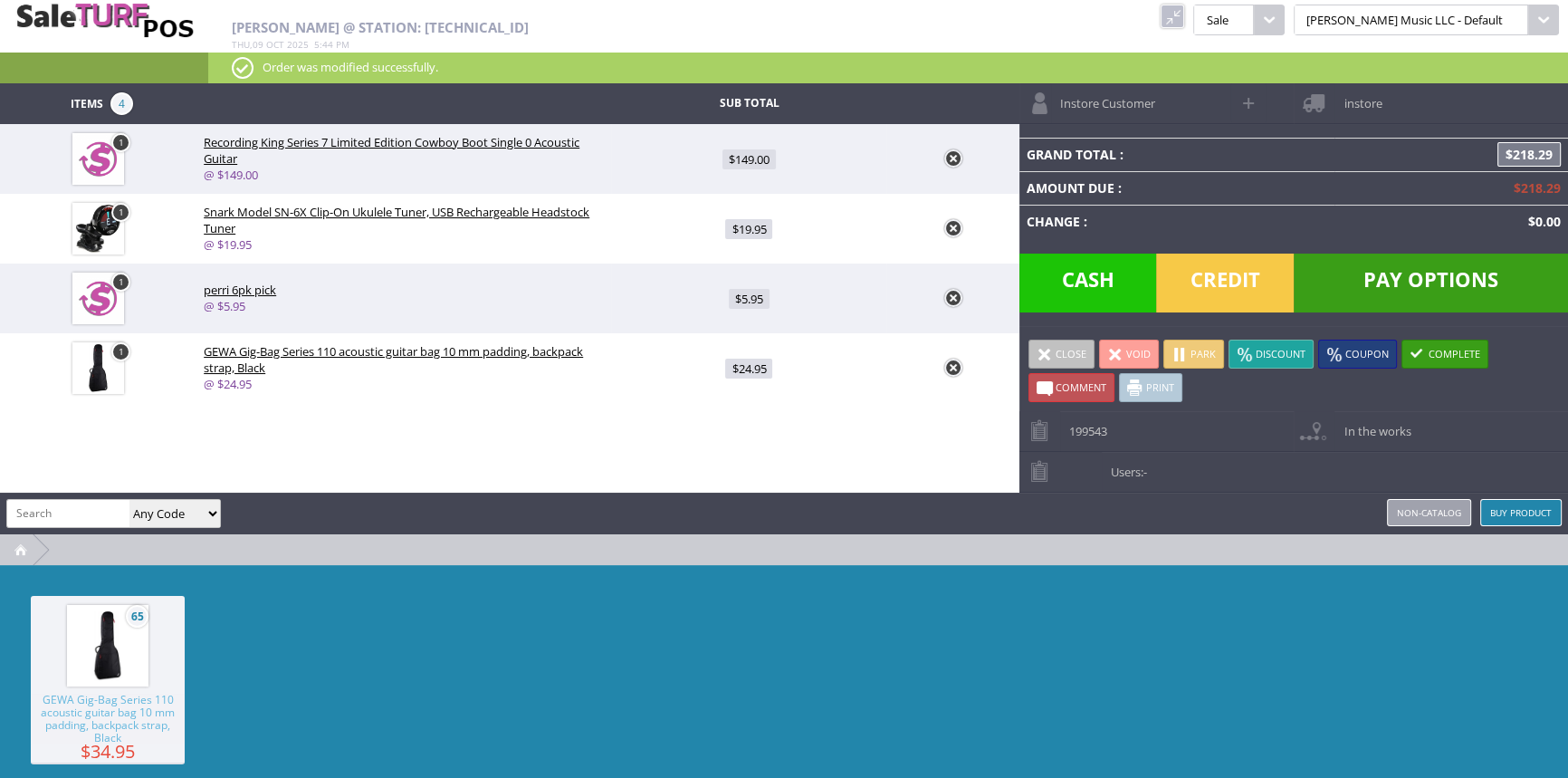
click at [1040, 595] on div "65 GEWA Gig-Bag Series 110 acoustic guitar bag 10 mm padding, backpack strap, B…" at bounding box center [784, 701] width 1568 height 272
click at [1122, 647] on div "65 GEWA Gig-Bag Series 110 acoustic guitar bag 10 mm padding, backpack strap, B…" at bounding box center [784, 701] width 1568 height 272
click at [1122, 646] on div "65 GEWA Gig-Bag Series 110 acoustic guitar bag 10 mm padding, backpack strap, B…" at bounding box center [784, 701] width 1568 height 272
click at [1122, 645] on div "65 GEWA Gig-Bag Series 110 acoustic guitar bag 10 mm padding, backpack strap, B…" at bounding box center [784, 701] width 1568 height 272
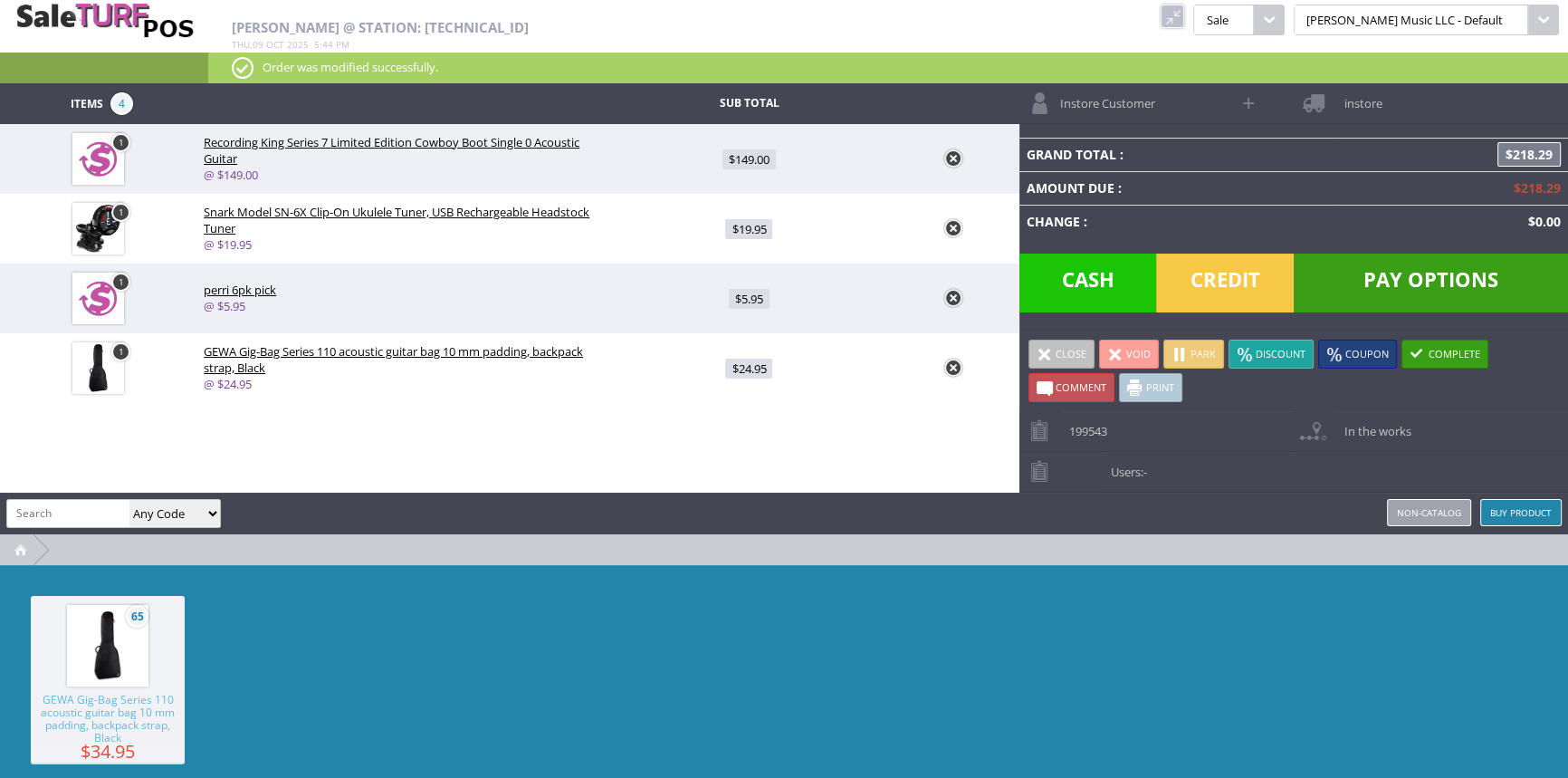
drag, startPoint x: 1122, startPoint y: 645, endPoint x: 868, endPoint y: 672, distance: 255.4
click at [1123, 643] on div "65 GEWA Gig-Bag Series 110 acoustic guitar bag 10 mm padding, backpack strap, B…" at bounding box center [784, 701] width 1568 height 272
click at [750, 662] on div "65 GEWA Gig-Bag Series 110 acoustic guitar bag 10 mm padding, backpack strap, B…" at bounding box center [784, 701] width 1568 height 272
click at [1179, 42] on div "Amber Helgren @ Station: 24.35.146.166 Thu , 09 Oct 2025 5 : 44 pm kcukulele Pu…" at bounding box center [784, 42] width 1568 height 83
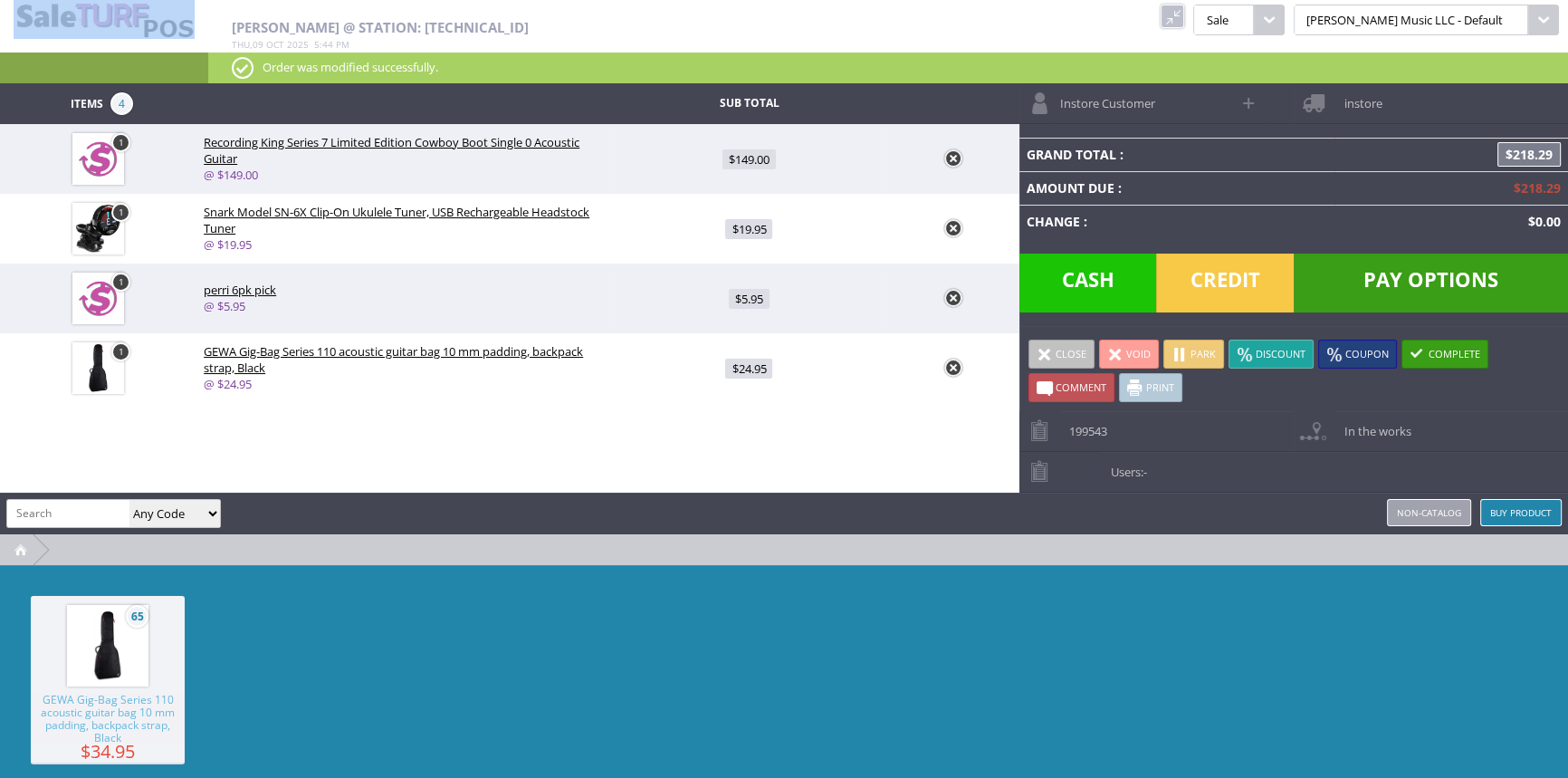
click at [1179, 42] on div "Amber Helgren @ Station: 24.35.146.166 Thu , 09 Oct 2025 5 : 44 pm kcukulele Pu…" at bounding box center [784, 42] width 1568 height 83
click at [1177, 42] on div "Amber Helgren @ Station: 24.35.146.166 Thu , 09 Oct 2025 5 : 44 pm kcukulele Pu…" at bounding box center [784, 42] width 1568 height 83
drag, startPoint x: 1177, startPoint y: 42, endPoint x: 1193, endPoint y: 57, distance: 21.9
click at [1177, 41] on div "Amber Helgren @ Station: 24.35.146.166 Thu , 09 Oct 2025 5 : 44 pm kcukulele Pu…" at bounding box center [784, 42] width 1568 height 83
click at [1437, 353] on link "Complete" at bounding box center [1444, 354] width 87 height 29
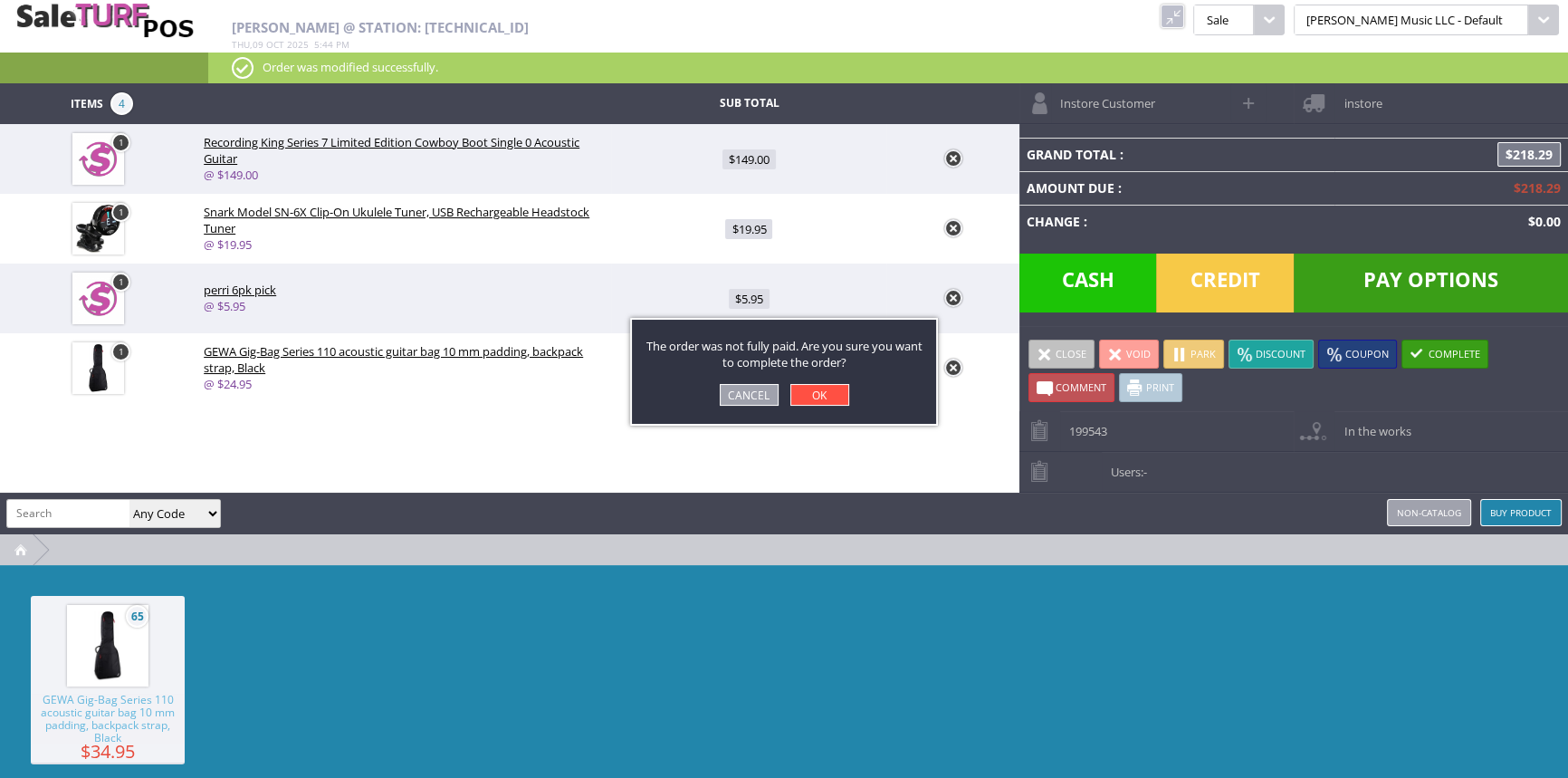
click at [826, 404] on link "OK" at bounding box center [819, 395] width 59 height 22
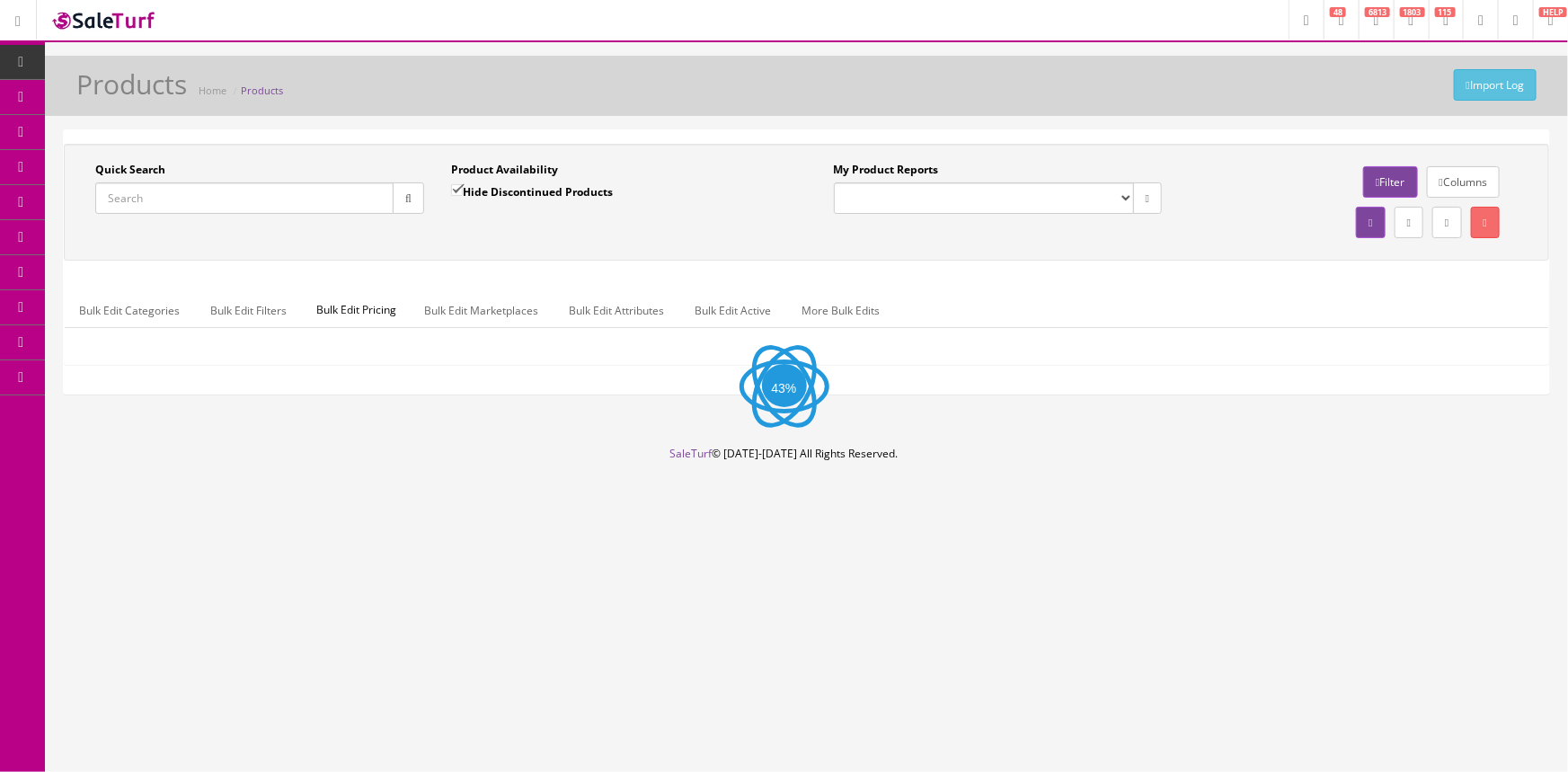
paste input "RPS-7CB-TS-Demo"
click at [261, 186] on input "Quick Search" at bounding box center [245, 199] width 298 height 32
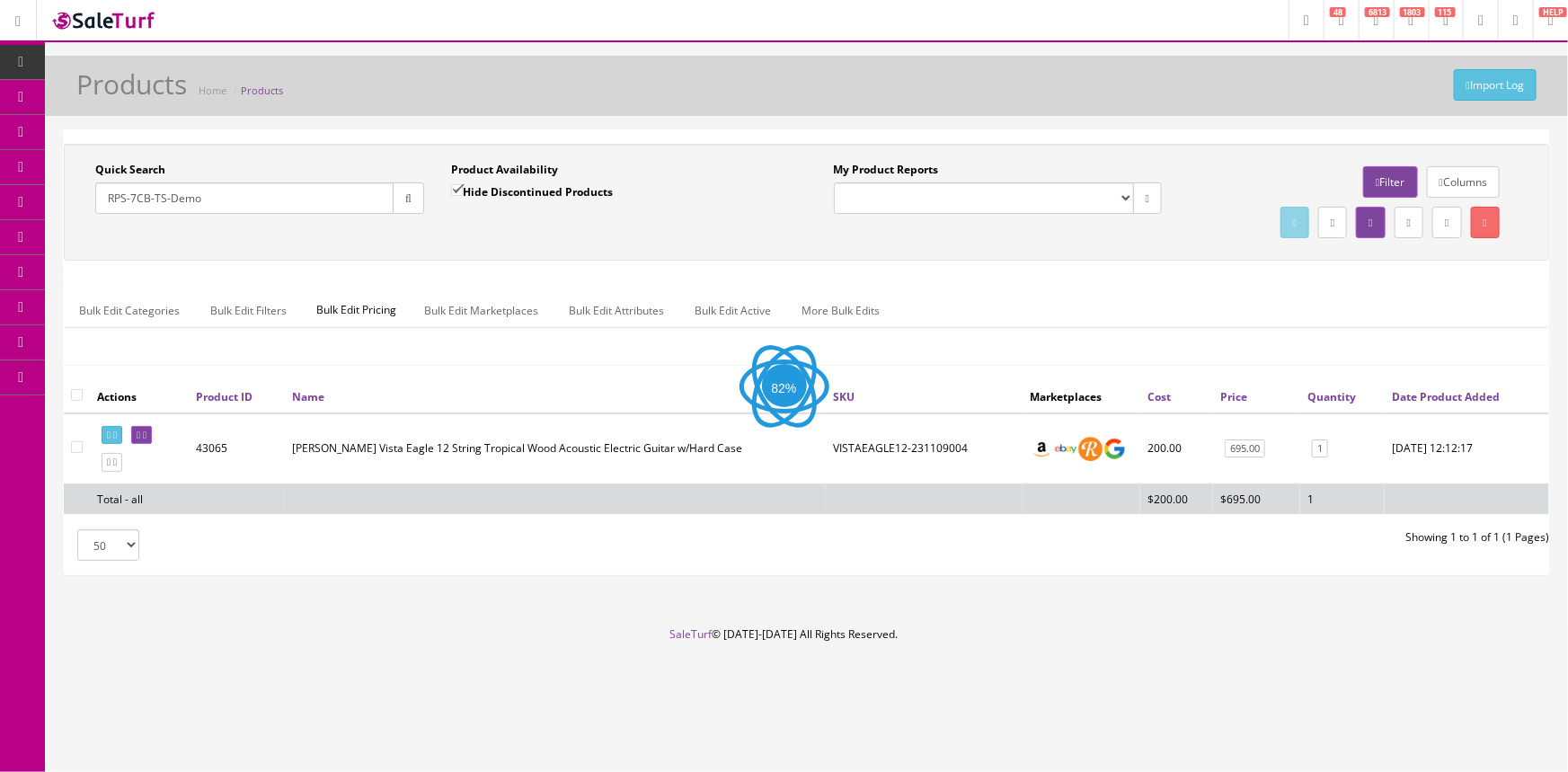
type input "RPS-7CB-TS-Demo"
drag, startPoint x: 492, startPoint y: 188, endPoint x: 474, endPoint y: 193, distance: 18.7
click at [492, 188] on label "Hide Discontinued Products" at bounding box center [531, 191] width 162 height 18
click at [463, 188] on input "Hide Discontinued Products" at bounding box center [456, 190] width 11 height 11
checkbox input "false"
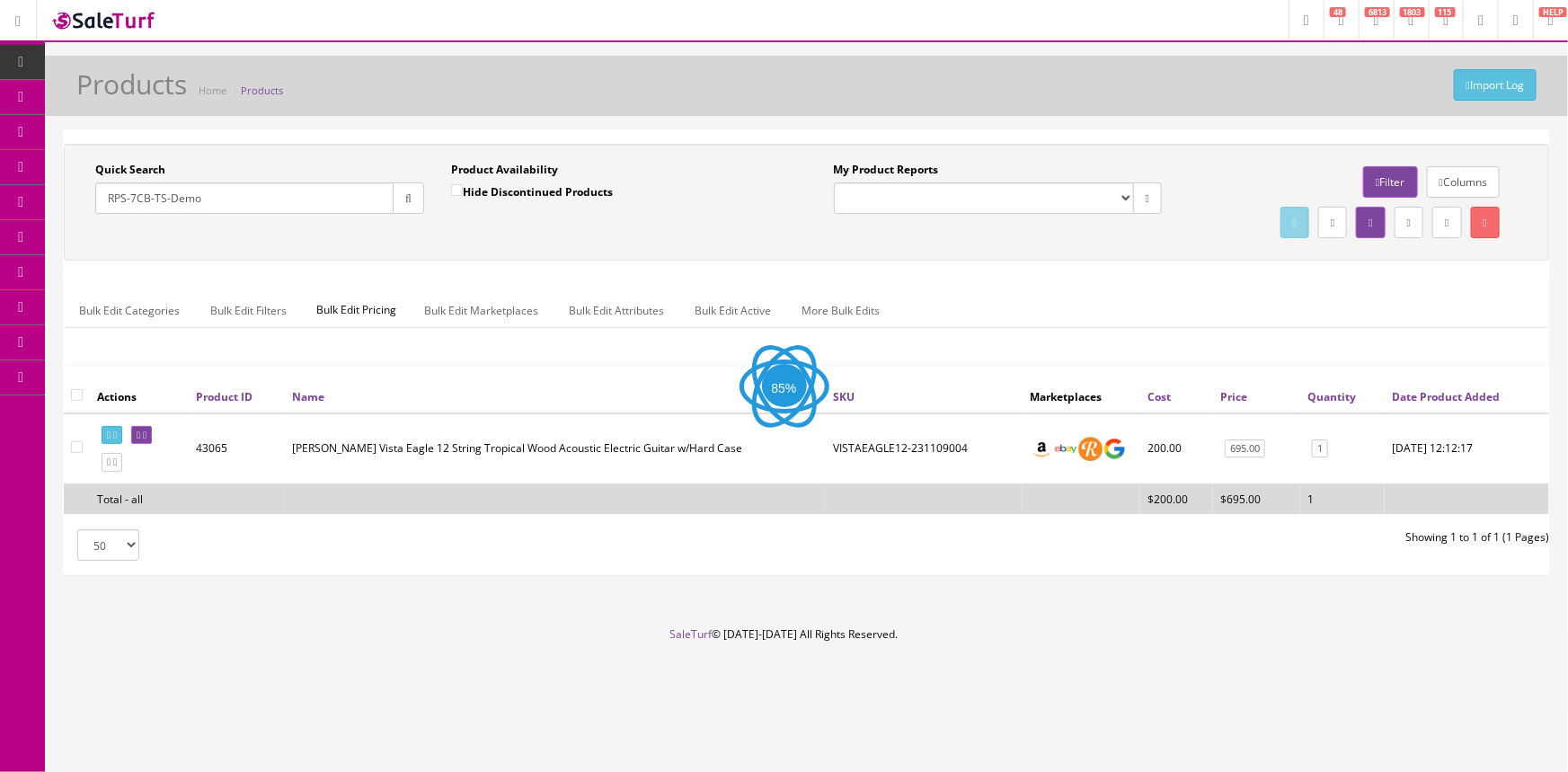
click at [416, 207] on button "button" at bounding box center [409, 199] width 32 height 32
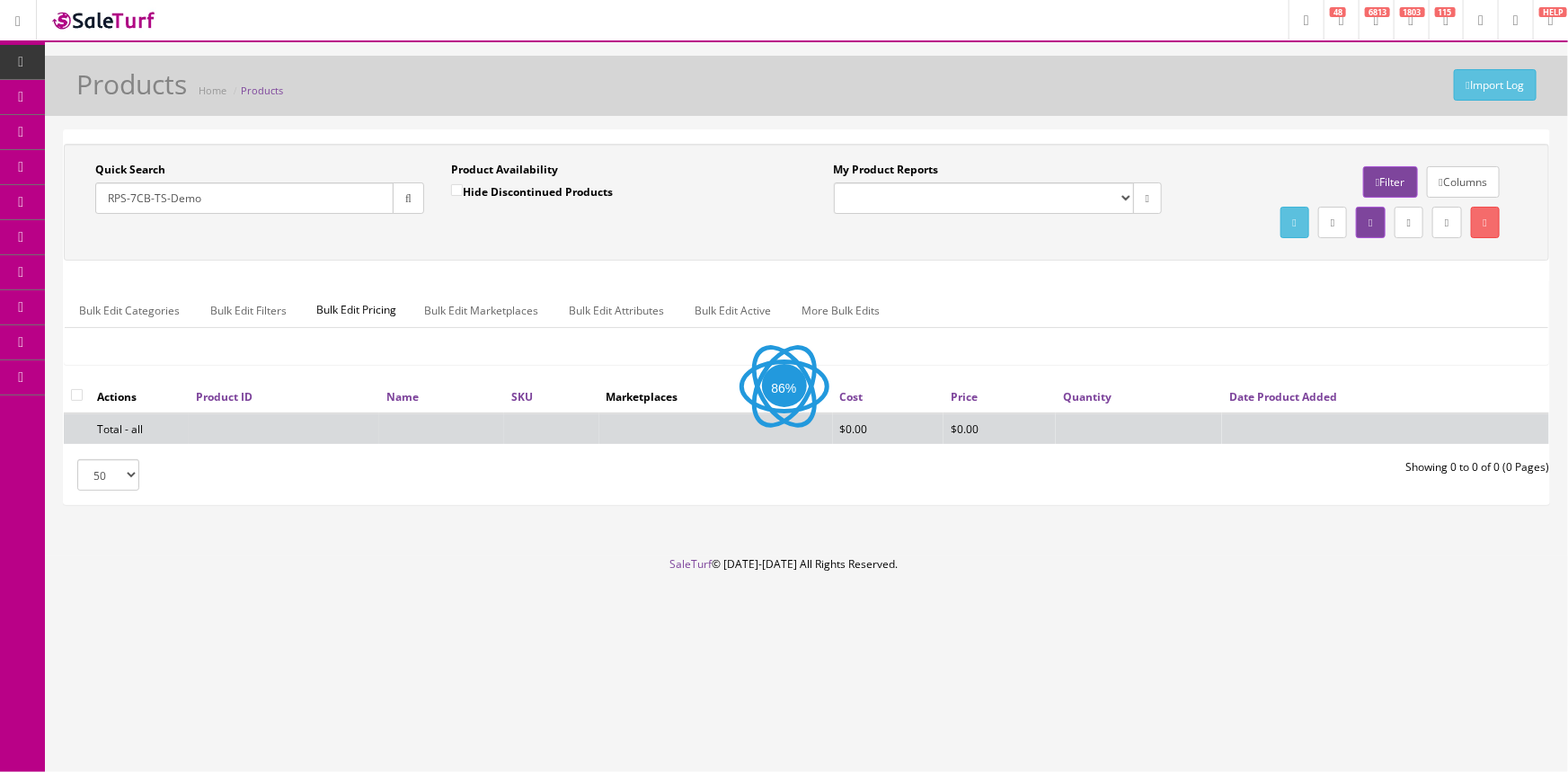
click at [460, 226] on div "Product Availability Hide Discontinued Products Date To" at bounding box center [616, 195] width 356 height 66
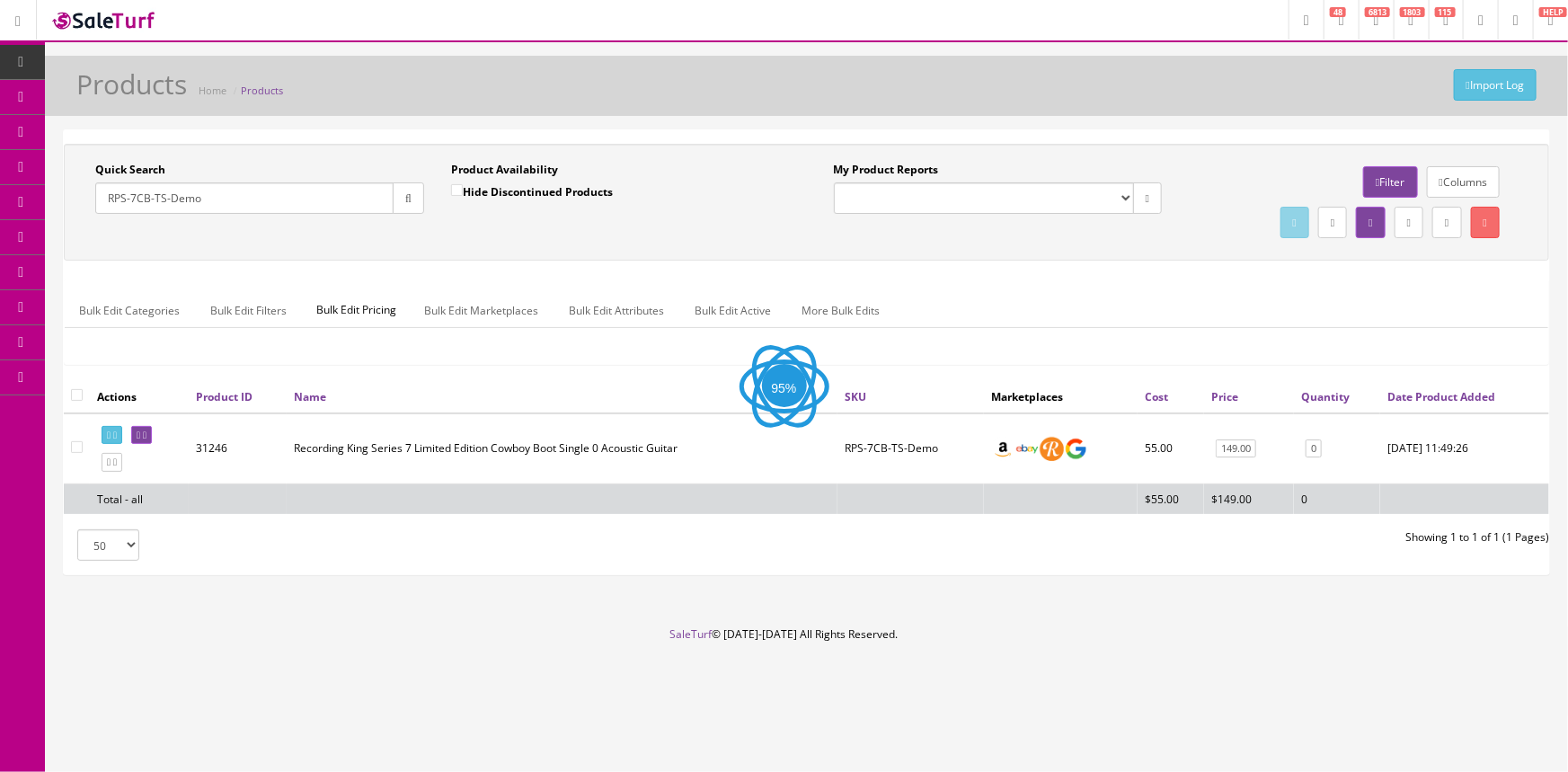
click at [913, 448] on td "RPS-7CB-TS-Demo" at bounding box center [911, 449] width 146 height 71
copy td "RPS-7CB-TS-Demo"
click at [1306, 454] on link "0" at bounding box center [1313, 449] width 16 height 19
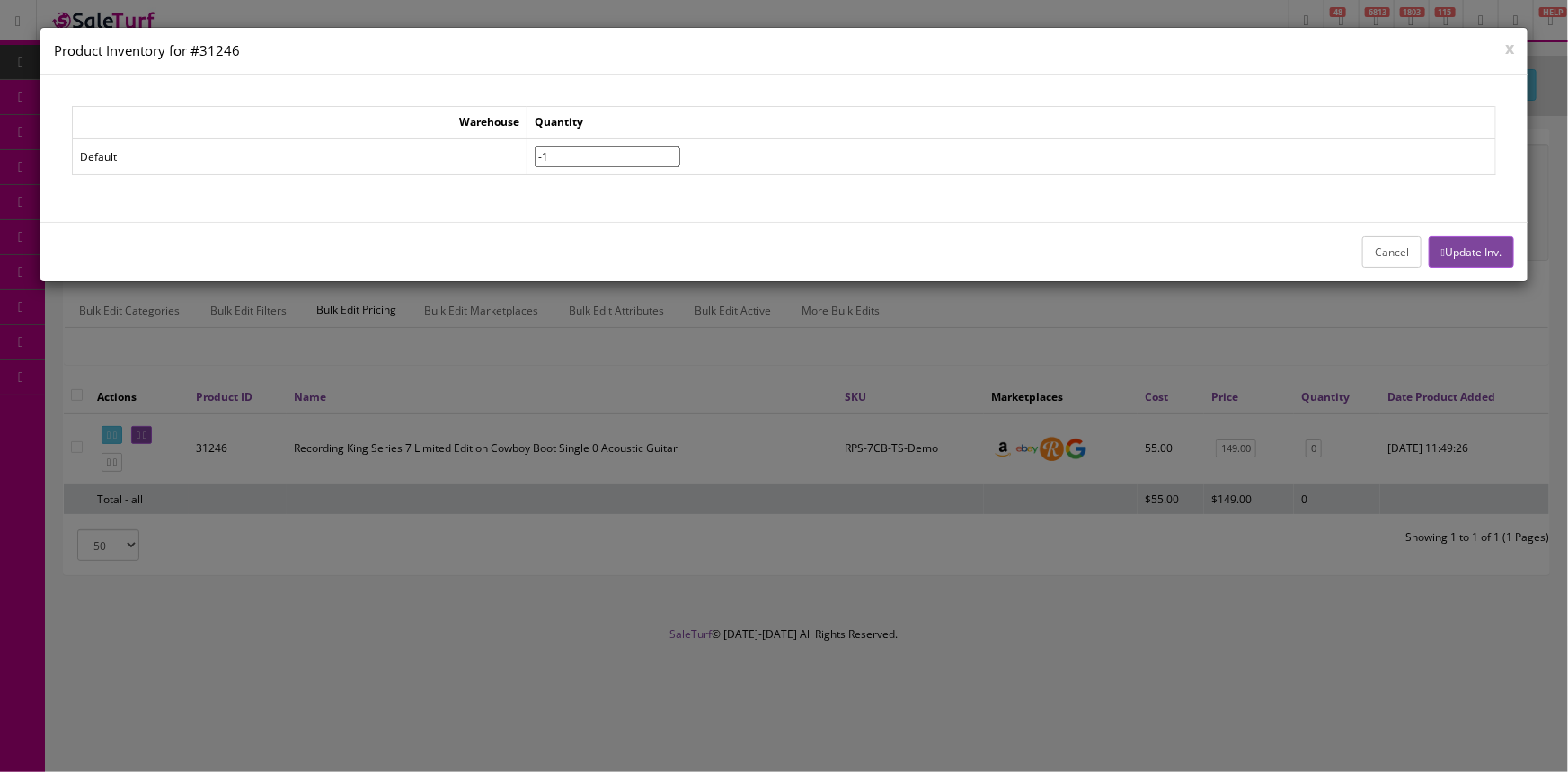
click at [680, 156] on input"] "-1" at bounding box center [607, 156] width 145 height 21
click at [680, 153] on input"] "0" at bounding box center [607, 156] width 145 height 21
type input"] "1"
click at [680, 153] on input"] "1" at bounding box center [607, 156] width 145 height 21
click at [1453, 260] on button "Update Inv." at bounding box center [1471, 252] width 85 height 32
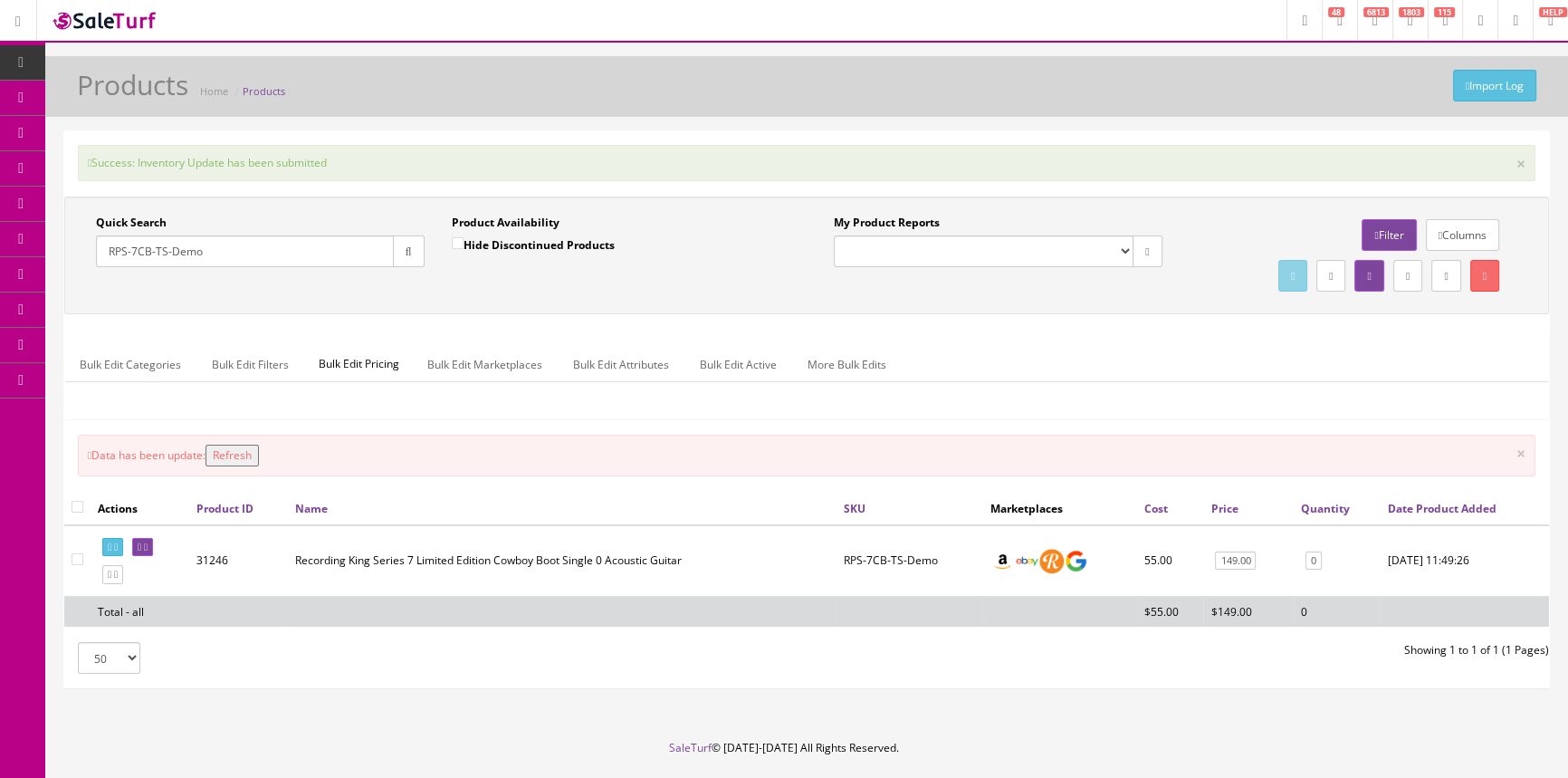
click at [212, 258] on input "RPS-7CB-TS-Demo" at bounding box center [244, 251] width 297 height 32
paste input "lp-pl19"
type input "lp-pl19"
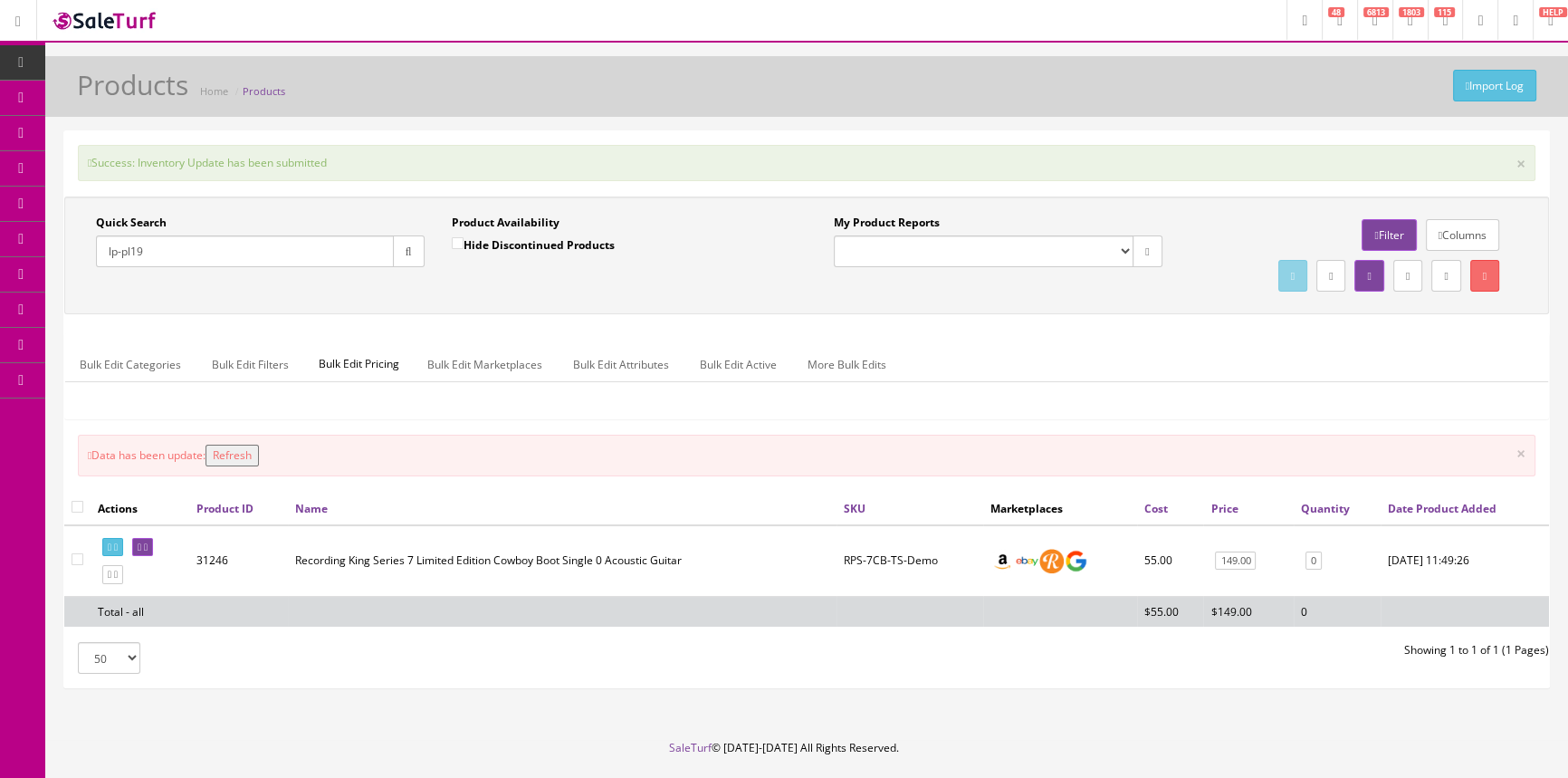
click at [421, 244] on button "button" at bounding box center [409, 251] width 32 height 32
click at [425, 307] on div "Quick Search lp-pl19 Date From Product Availability Hide Discontinued Products …" at bounding box center [806, 255] width 1485 height 118
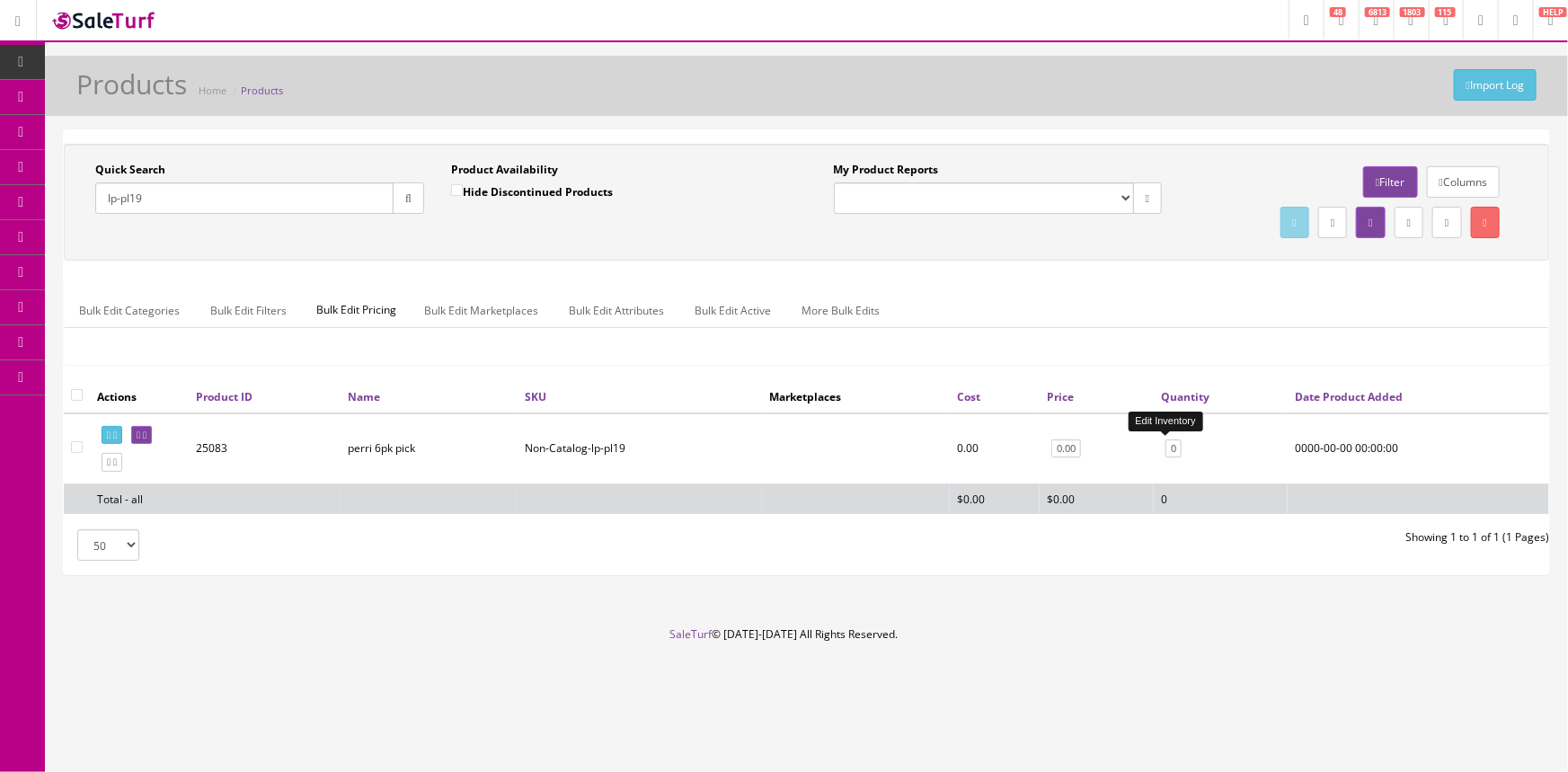
click at [1166, 448] on link "0" at bounding box center [1173, 449] width 16 height 19
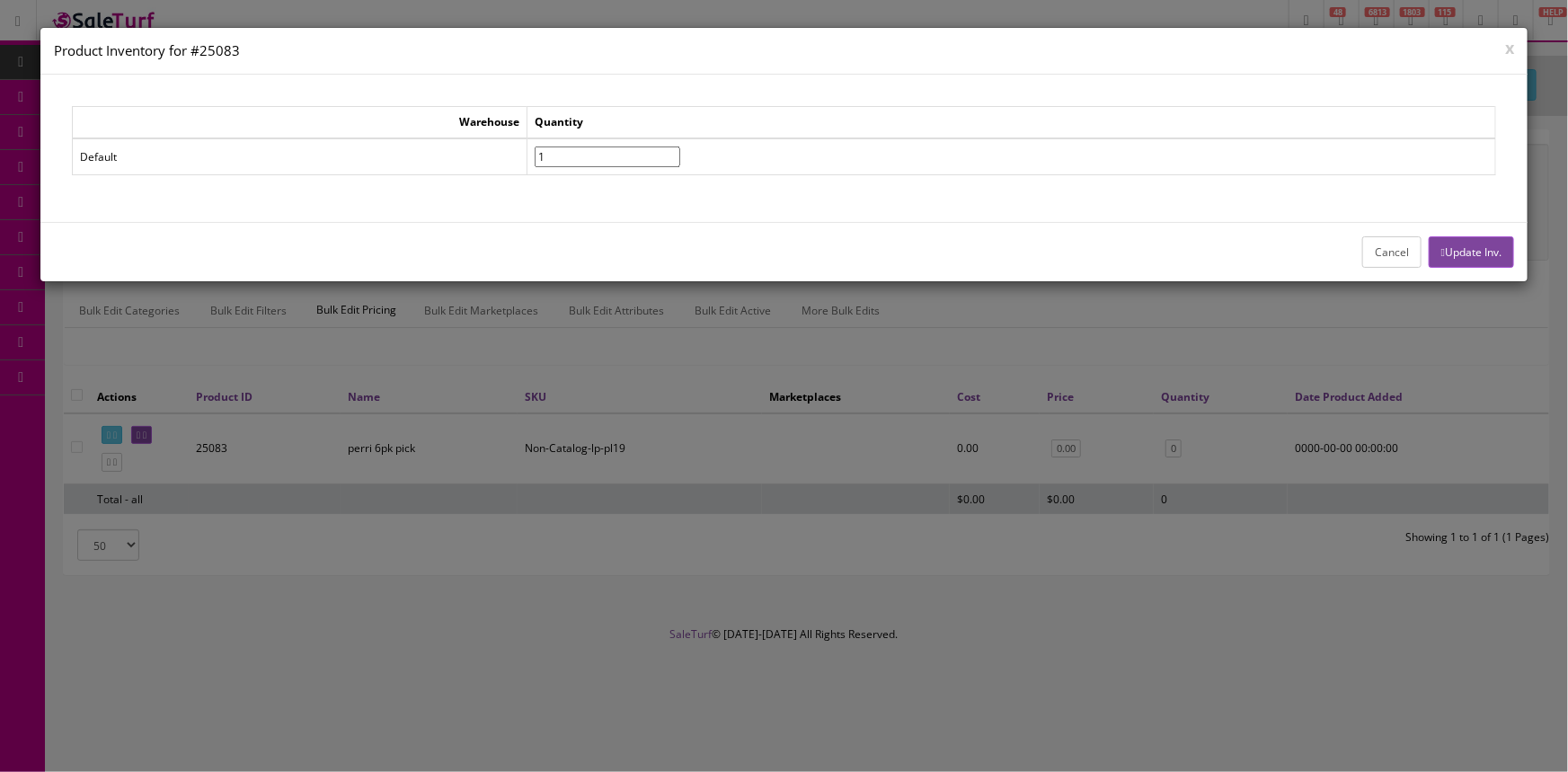
type input"] "1"
click at [680, 147] on input"] "1" at bounding box center [607, 156] width 145 height 21
click at [1494, 251] on button "Update Inv." at bounding box center [1471, 252] width 85 height 32
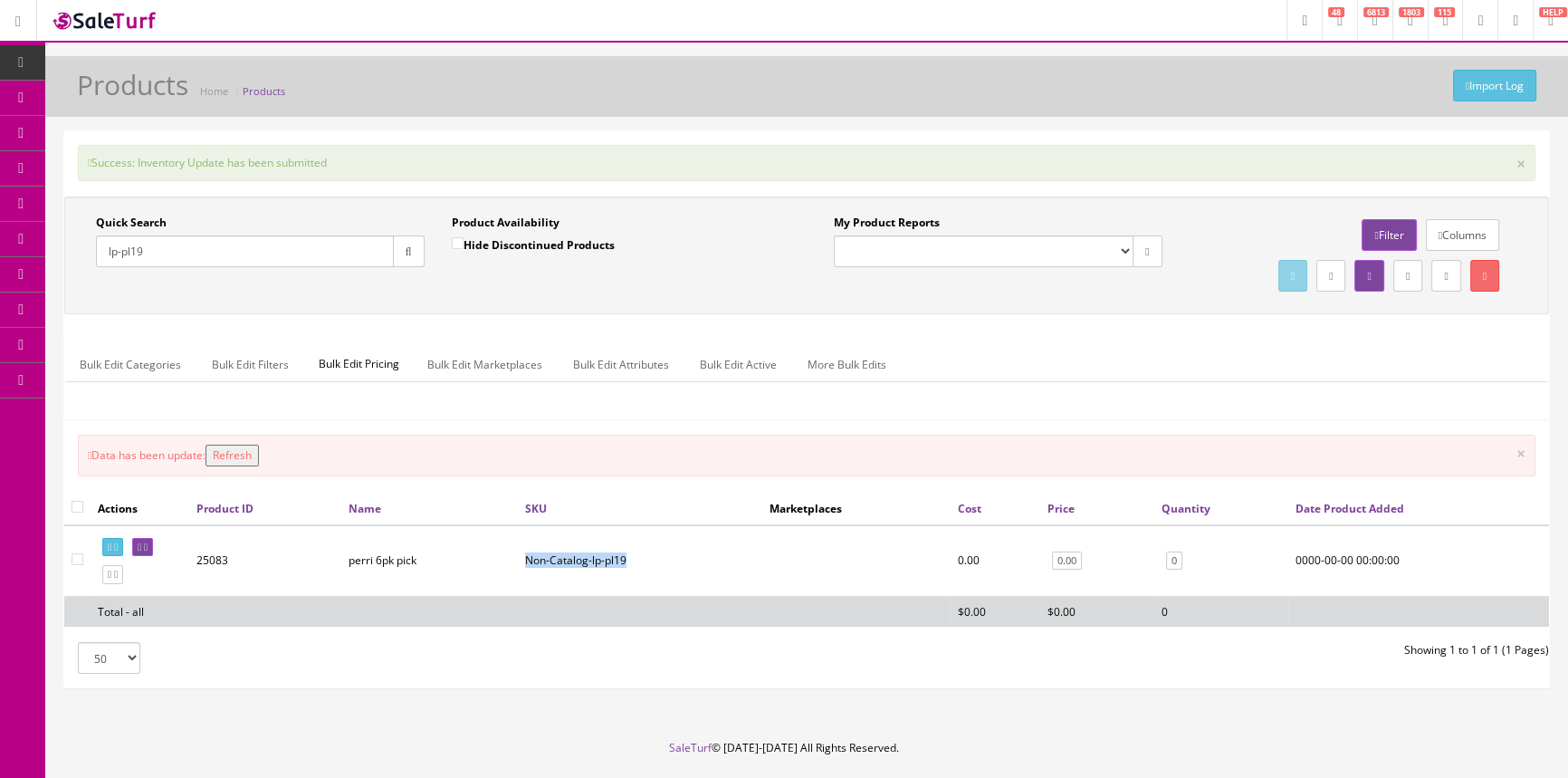
drag, startPoint x: 627, startPoint y: 551, endPoint x: 524, endPoint y: 546, distance: 103.1
click at [524, 546] on td "Non-Catalog-lp-pl19" at bounding box center [639, 561] width 244 height 72
copy td "Non-Catalog-lp-pl19"
click at [176, 246] on input "lp-pl19" at bounding box center [244, 251] width 297 height 32
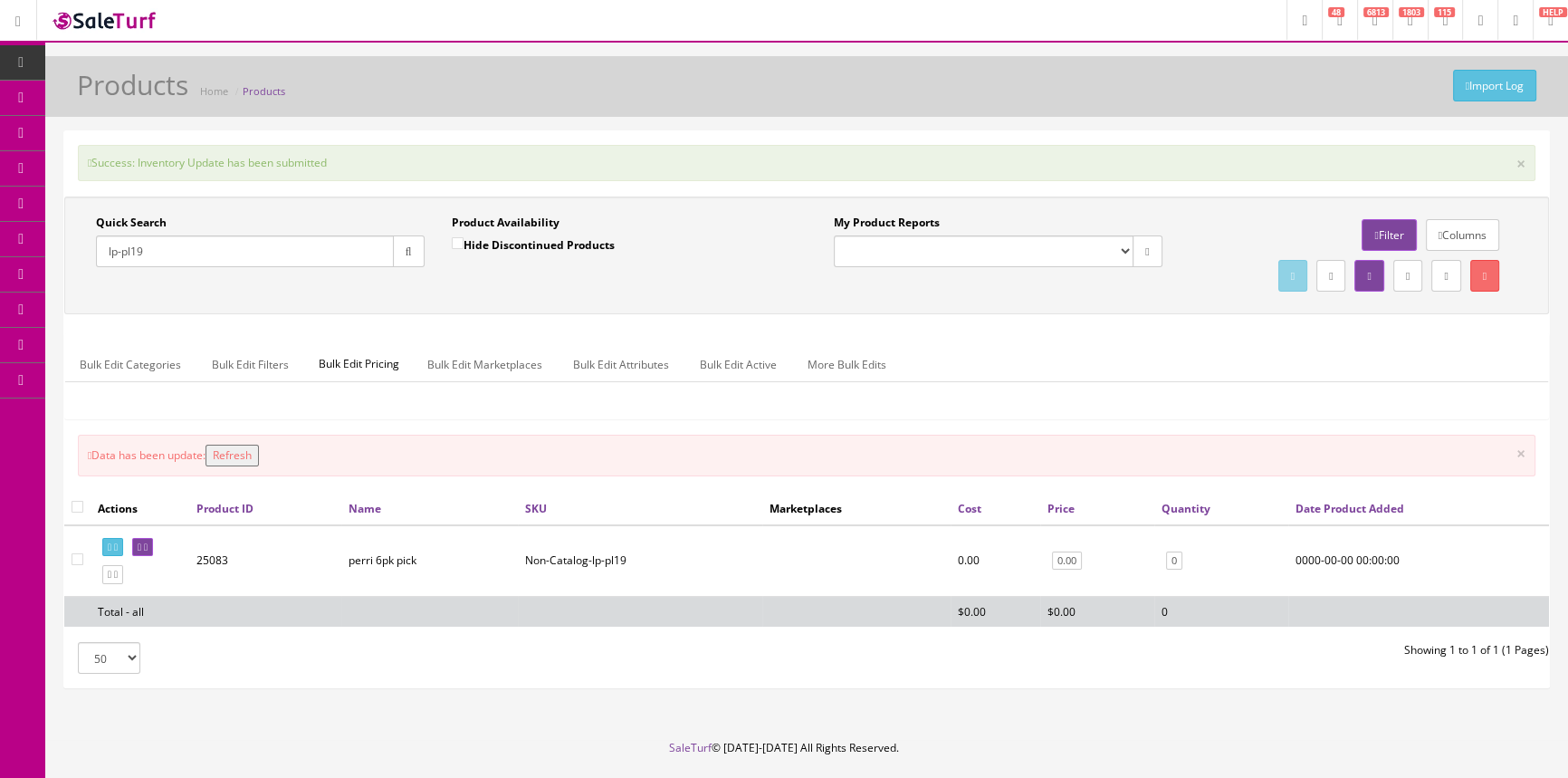
click at [176, 246] on input "lp-pl19" at bounding box center [244, 251] width 297 height 32
type input "GEWA"
click at [550, 253] on div "Hide Discontinued Products" at bounding box center [532, 251] width 163 height 32
click at [551, 242] on label "Hide Discontinued Products" at bounding box center [532, 244] width 163 height 18
click at [464, 242] on input "Hide Discontinued Products" at bounding box center [457, 243] width 11 height 11
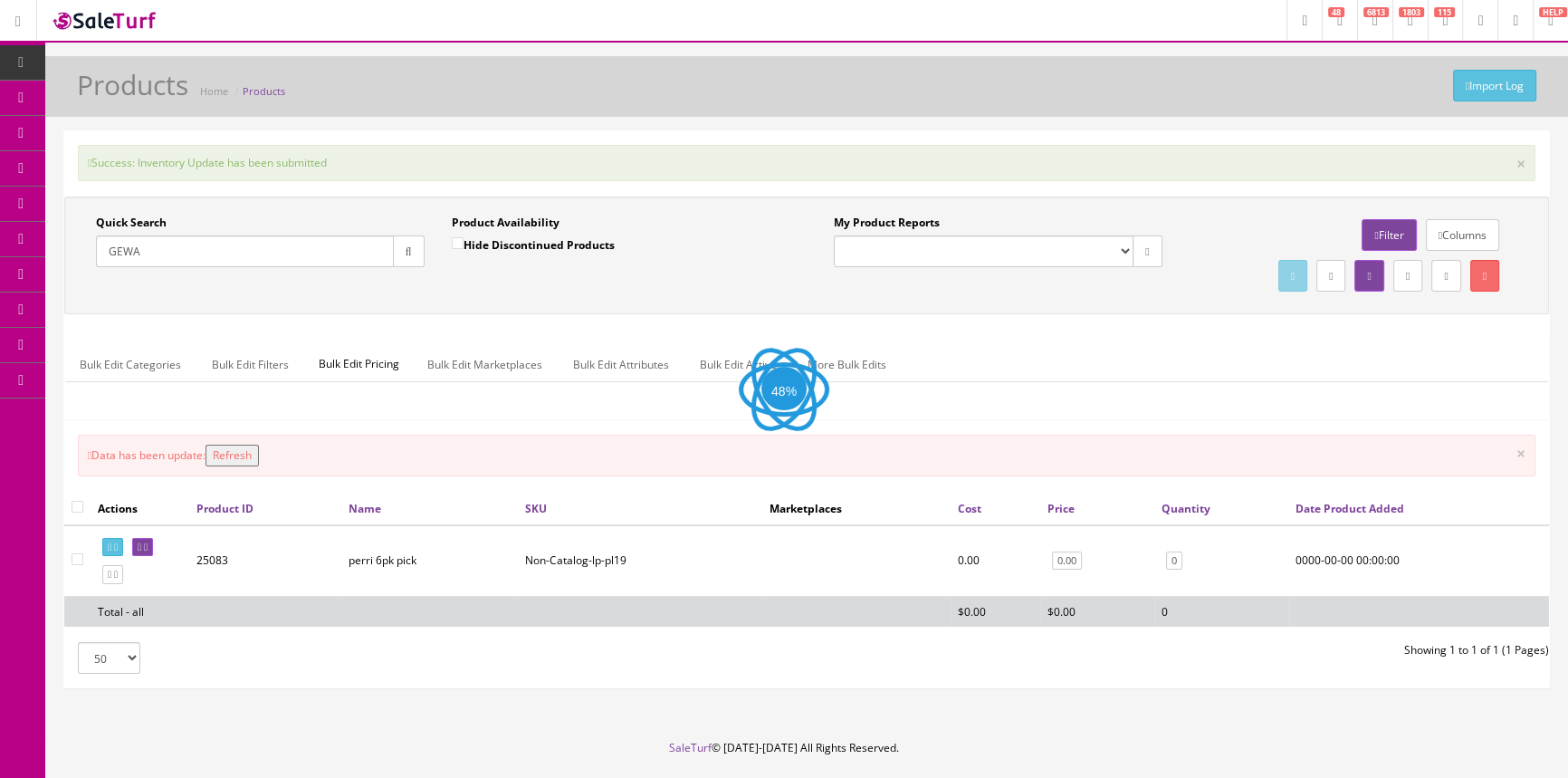
checkbox input "true"
click at [636, 294] on div "Quick Search [GEOGRAPHIC_DATA] Date From Product Availability Hide Discontinued…" at bounding box center [806, 255] width 1475 height 81
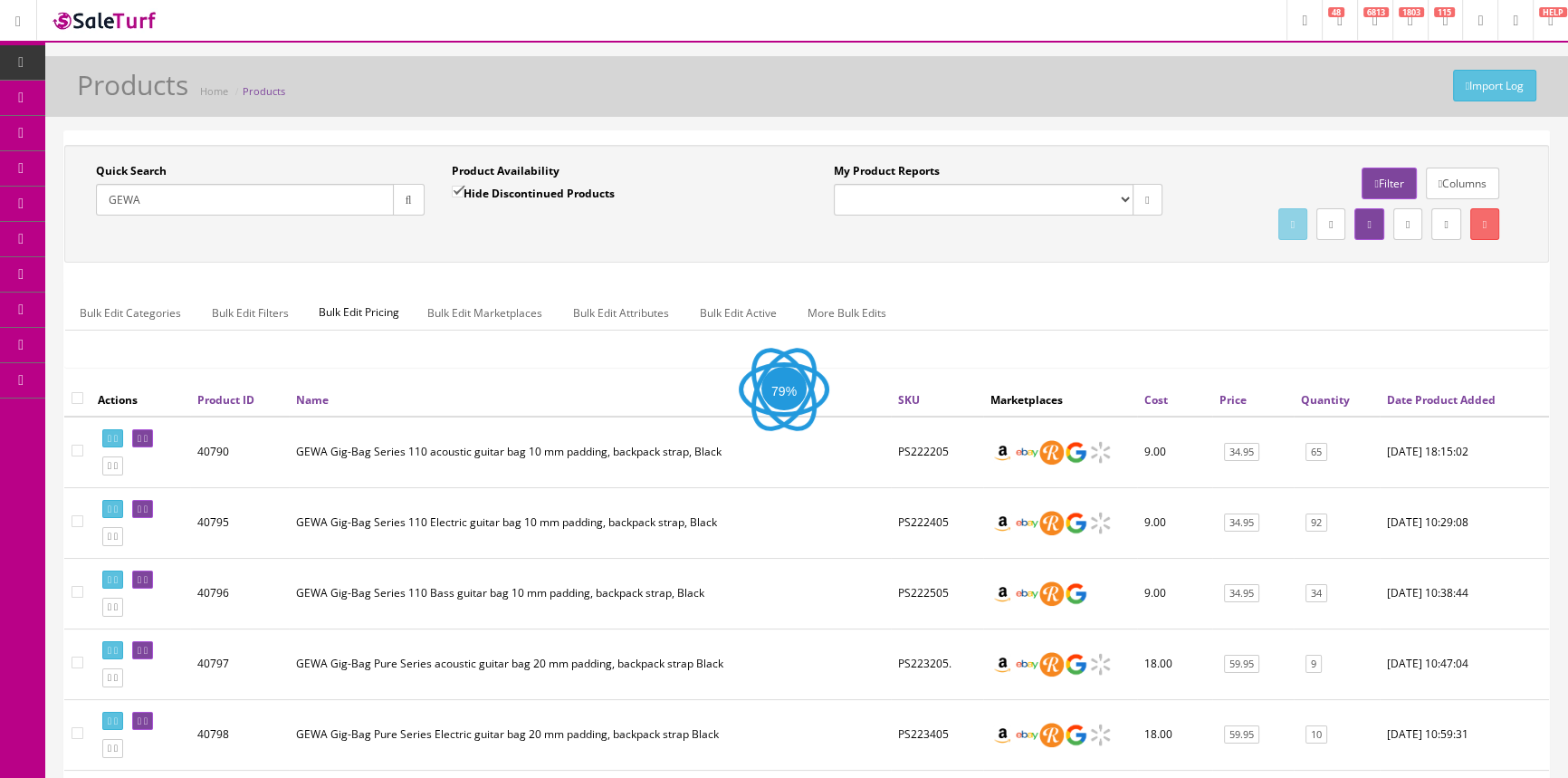
click at [760, 462] on td "GEWA Gig-Bag Series 110 acoustic guitar bag 10 mm padding, backpack strap, Black" at bounding box center [590, 452] width 602 height 72
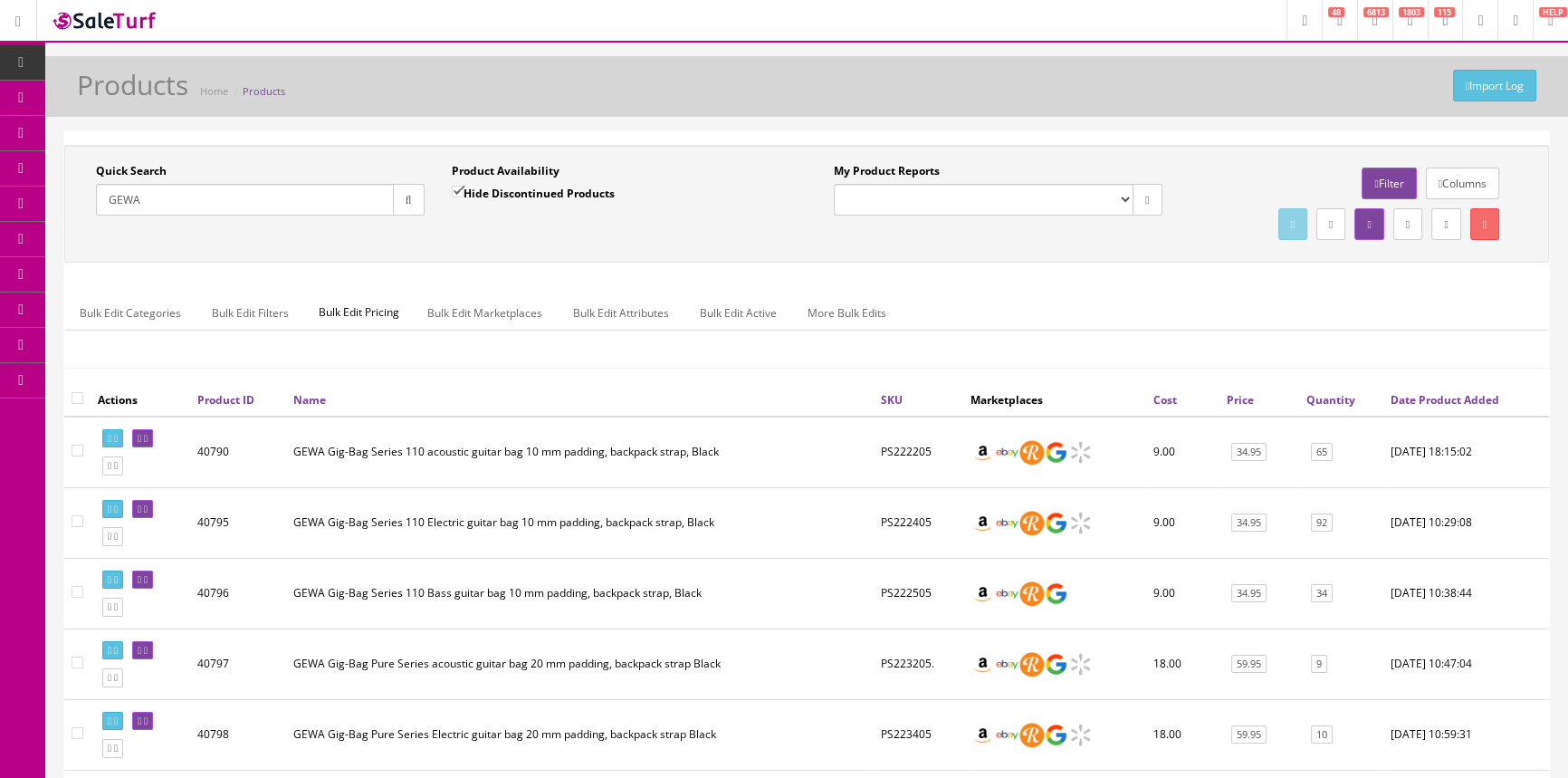
click at [895, 451] on td "PS222205" at bounding box center [918, 452] width 90 height 72
copy td "PS222205"
